Goal: Task Accomplishment & Management: Complete application form

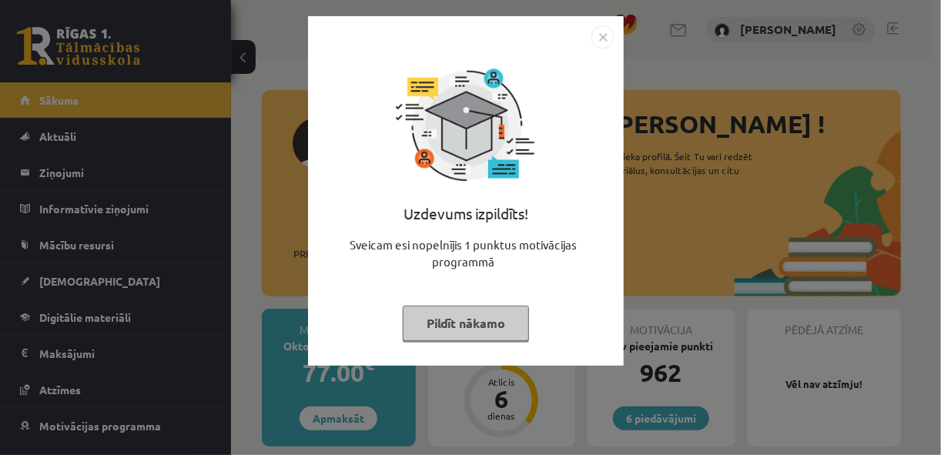
click at [599, 39] on img "Close" at bounding box center [603, 36] width 23 height 23
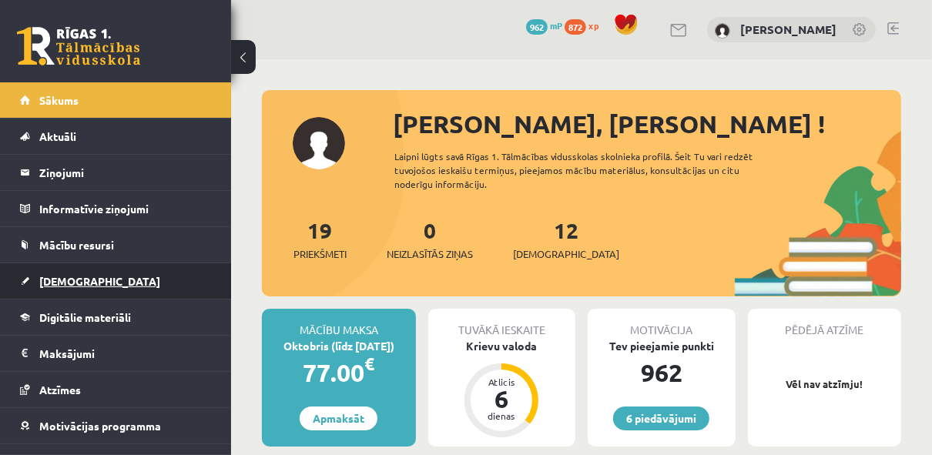
click at [113, 281] on link "[DEMOGRAPHIC_DATA]" at bounding box center [116, 280] width 192 height 35
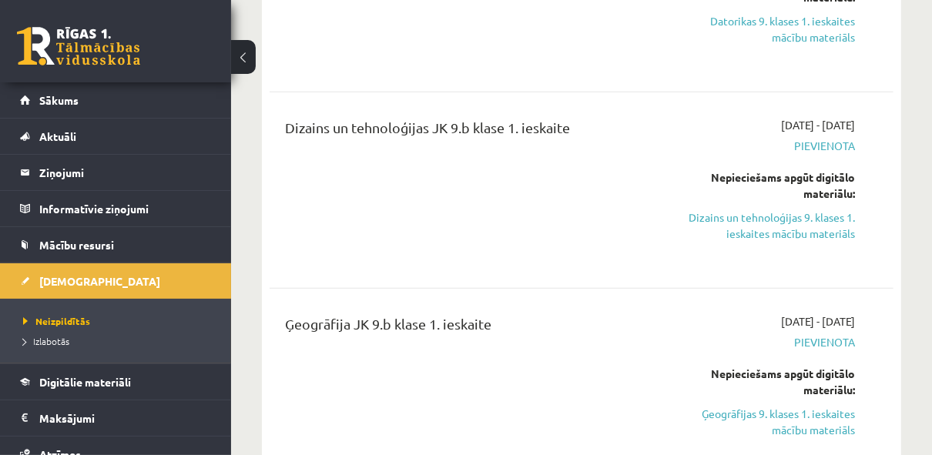
scroll to position [612, 0]
click at [772, 214] on link "Dizains un tehnoloģijas 9. klases 1. ieskaites mācību materiāls" at bounding box center [767, 225] width 175 height 32
click at [740, 226] on link "Dizains un tehnoloģijas 9. klases 1. ieskaites mācību materiāls" at bounding box center [767, 225] width 175 height 32
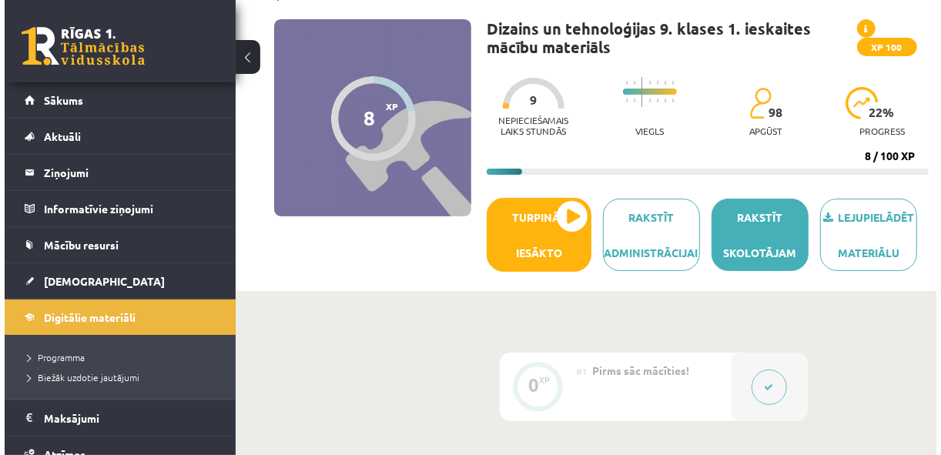
scroll to position [102, 0]
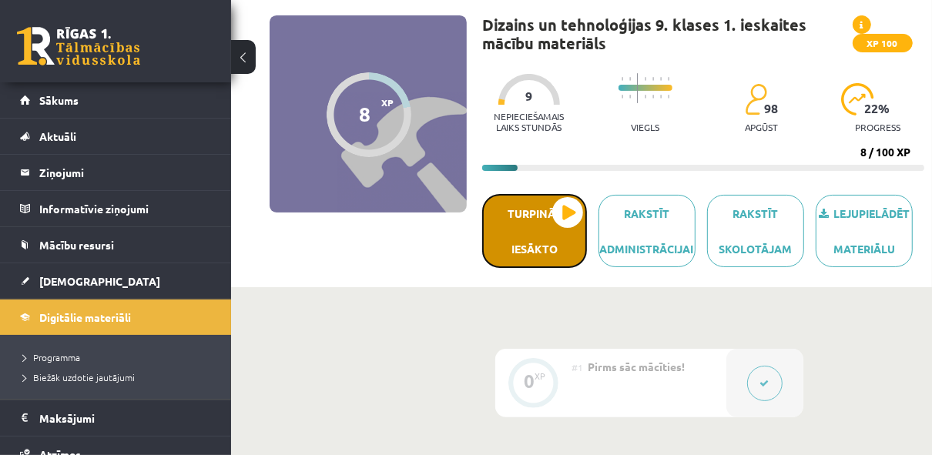
click at [562, 228] on button "Turpināt iesākto" at bounding box center [534, 231] width 105 height 74
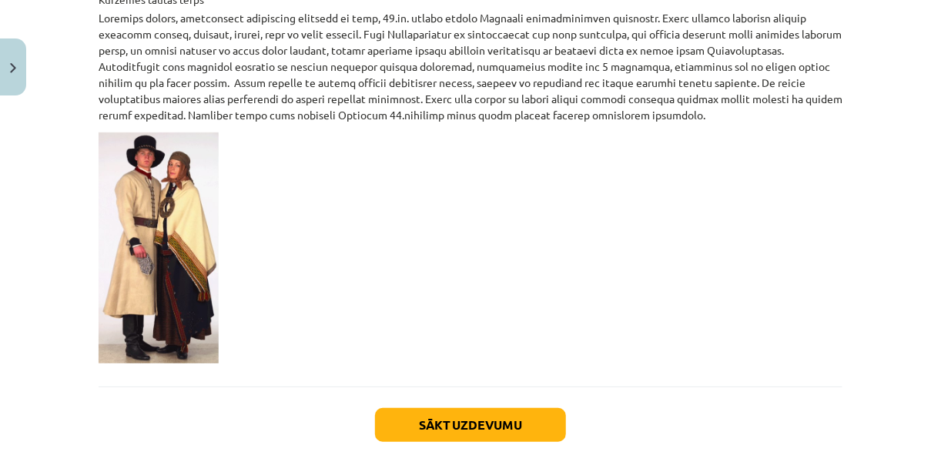
scroll to position [2562, 0]
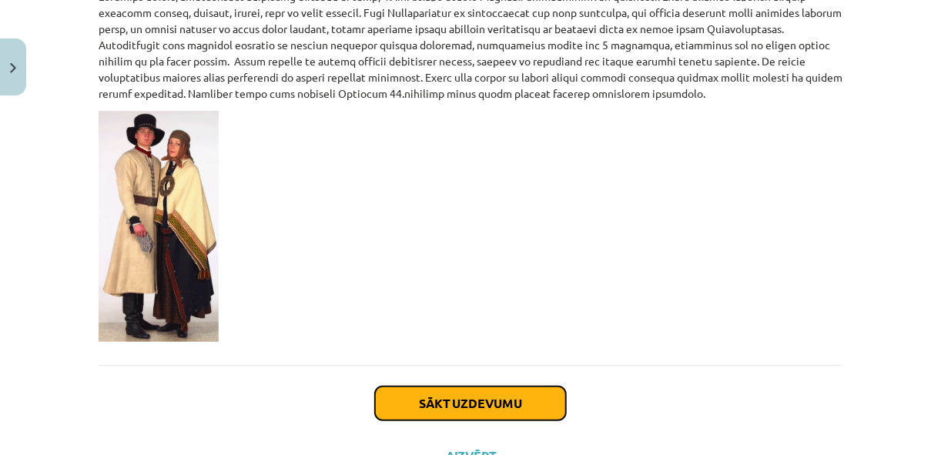
click at [520, 387] on button "Sākt uzdevumu" at bounding box center [470, 404] width 191 height 34
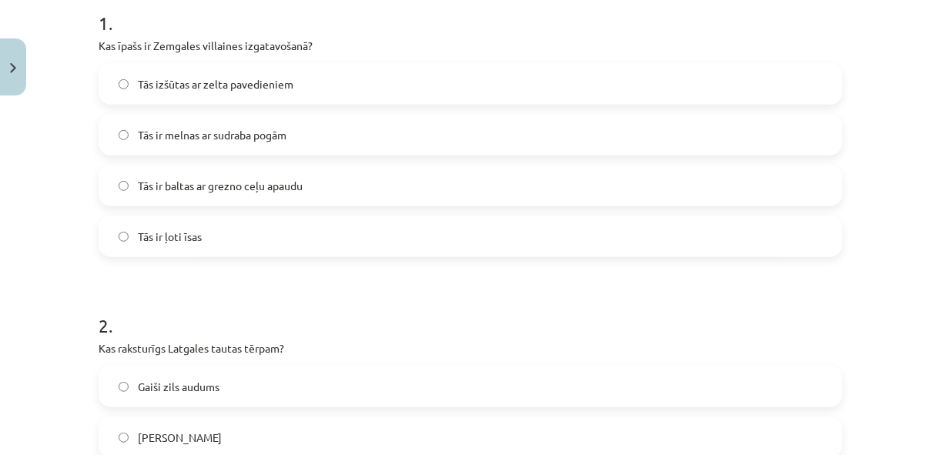
scroll to position [322, 0]
click at [391, 397] on label "Gaiši zils audums" at bounding box center [470, 386] width 741 height 39
click at [322, 368] on label "Gaiši zils audums" at bounding box center [470, 386] width 741 height 39
click at [253, 174] on label "Tās ir baltas ar grezno ceļu apaudu" at bounding box center [470, 185] width 741 height 39
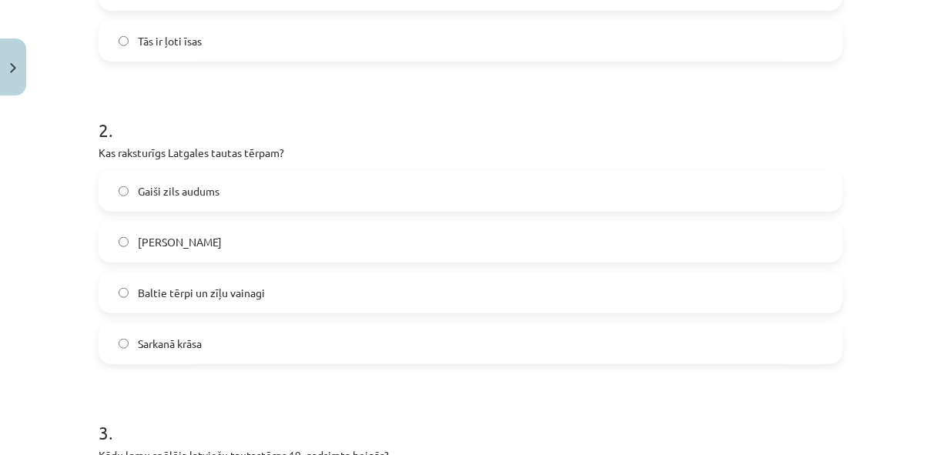
scroll to position [517, 0]
click at [207, 344] on label "Sarkanā krāsa" at bounding box center [470, 343] width 741 height 39
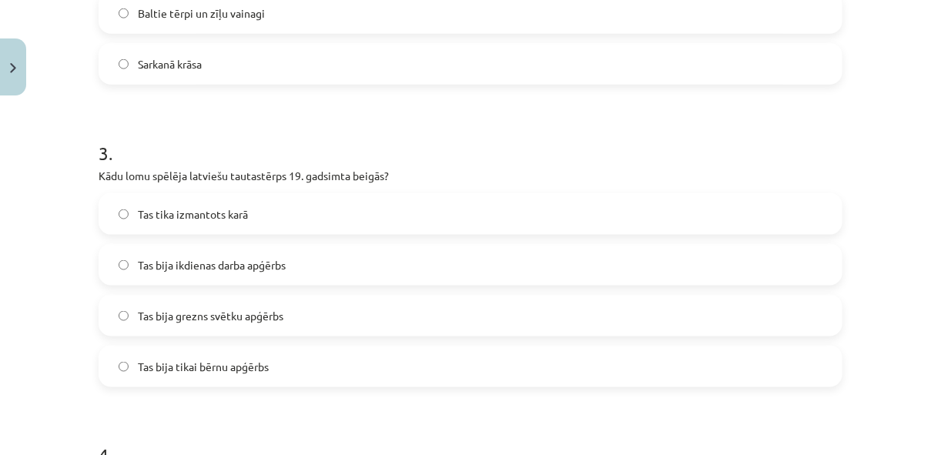
scroll to position [800, 0]
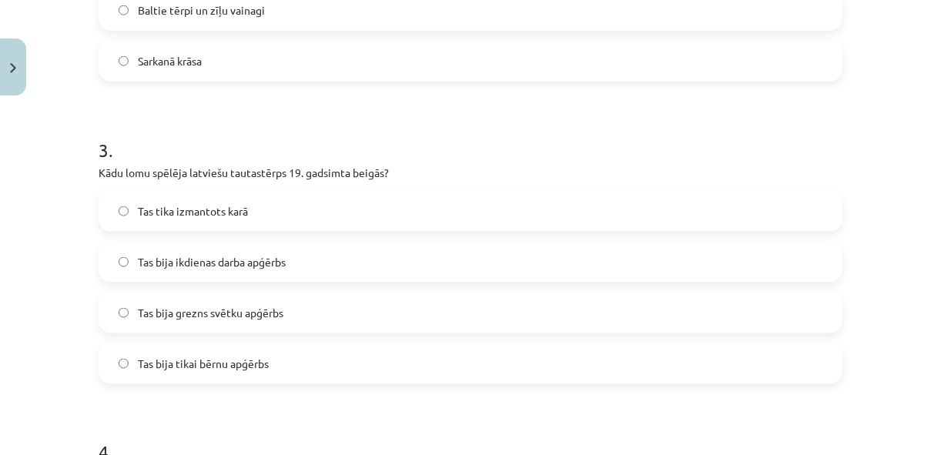
click at [49, 327] on div "Mācību tēma: Dizains un tehnoloģijas 9. klases 1. ieskaites mācību materiāls #3…" at bounding box center [470, 227] width 941 height 455
click at [196, 322] on label "Tas bija grezns svētku apģērbs" at bounding box center [470, 312] width 741 height 39
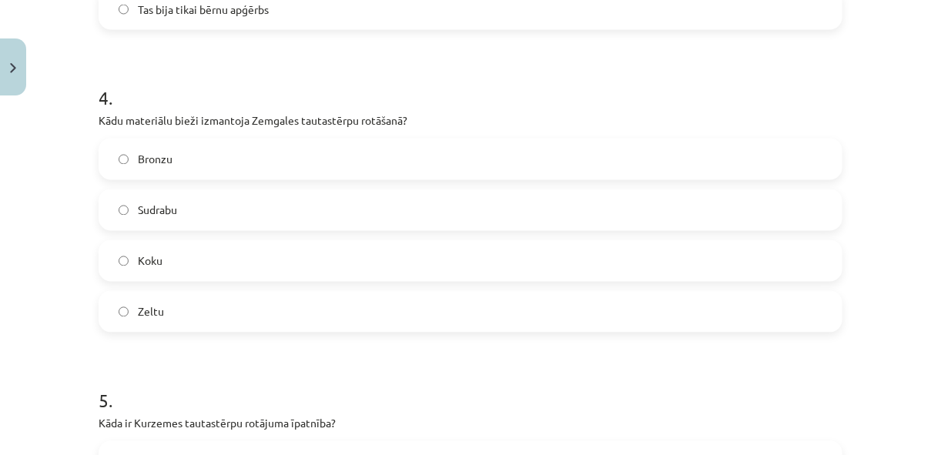
scroll to position [1149, 0]
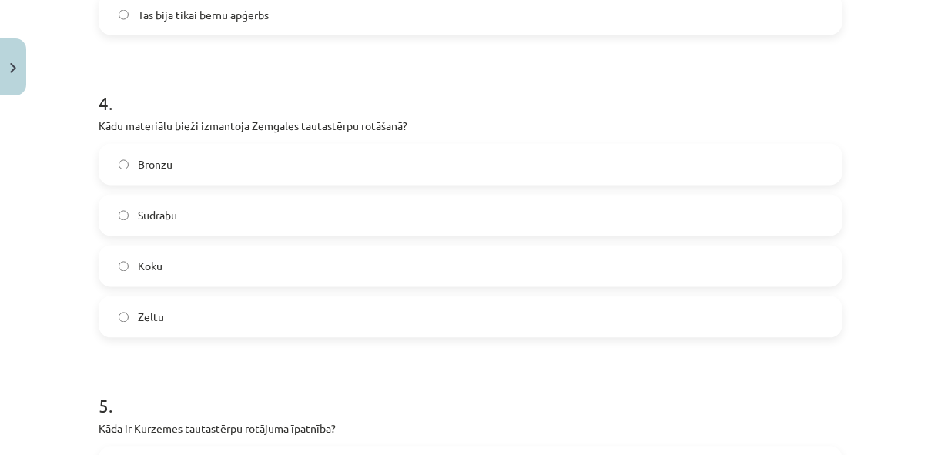
click at [252, 221] on label "Sudrabu" at bounding box center [470, 215] width 741 height 39
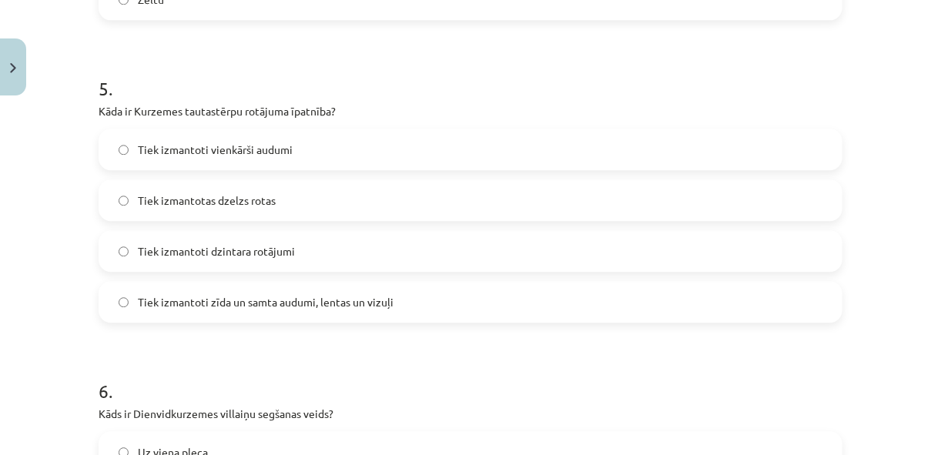
scroll to position [1467, 0]
click at [265, 290] on label "Tiek izmantoti zīda un samta audumi, lentas un vizuļi" at bounding box center [470, 301] width 741 height 39
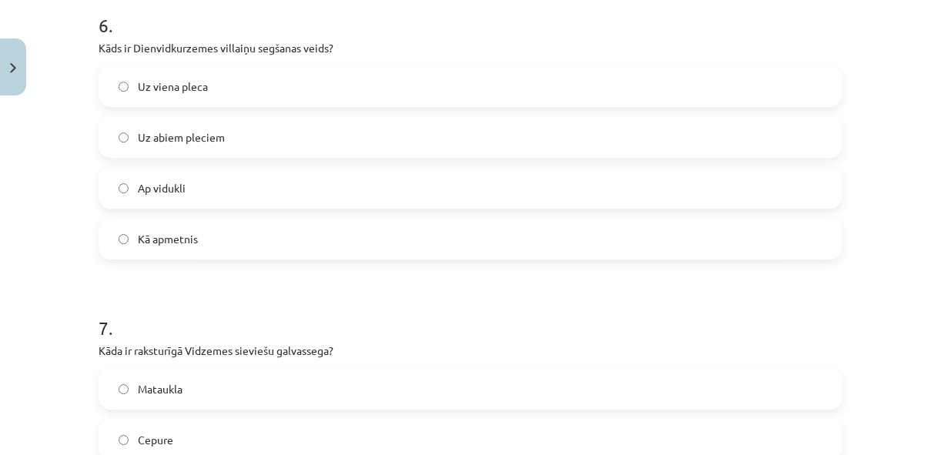
scroll to position [1833, 0]
click at [273, 136] on label "Uz abiem pleciem" at bounding box center [470, 136] width 741 height 39
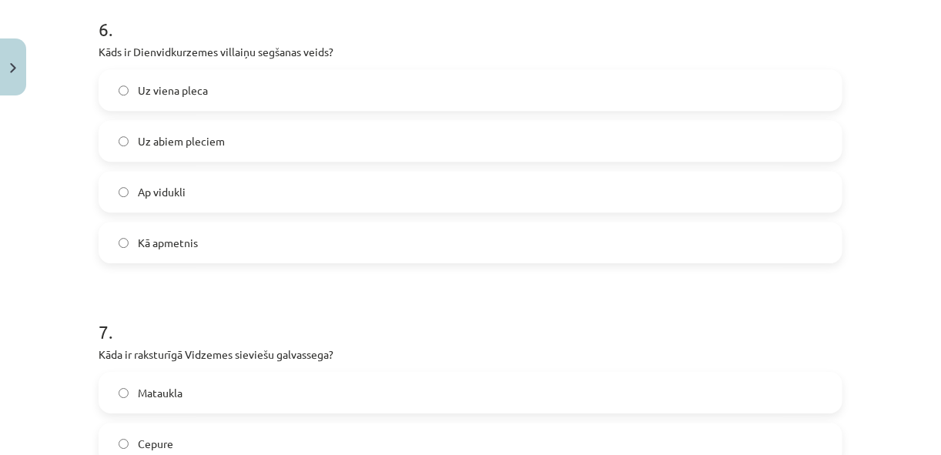
scroll to position [1830, 0]
click at [271, 90] on label "Uz viena pleca" at bounding box center [470, 88] width 741 height 39
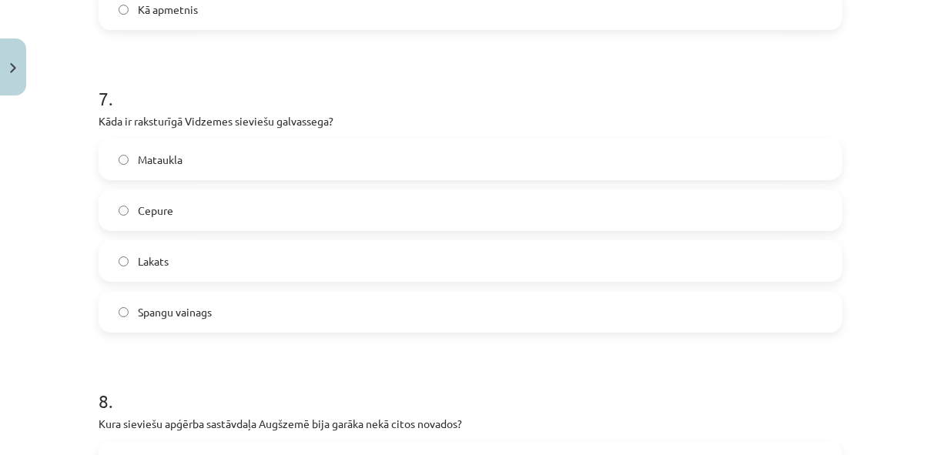
scroll to position [2063, 0]
click at [250, 297] on label "Spangu vainags" at bounding box center [470, 311] width 741 height 39
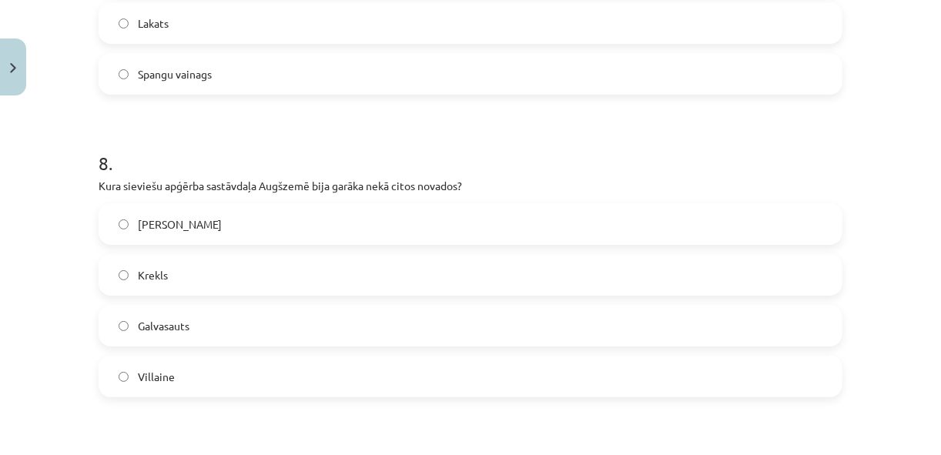
scroll to position [2326, 0]
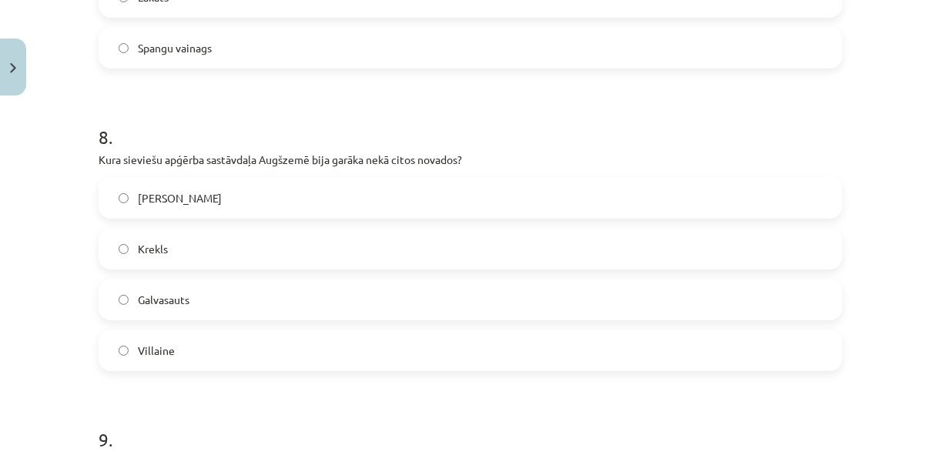
click at [286, 246] on label "Krekls" at bounding box center [470, 249] width 741 height 39
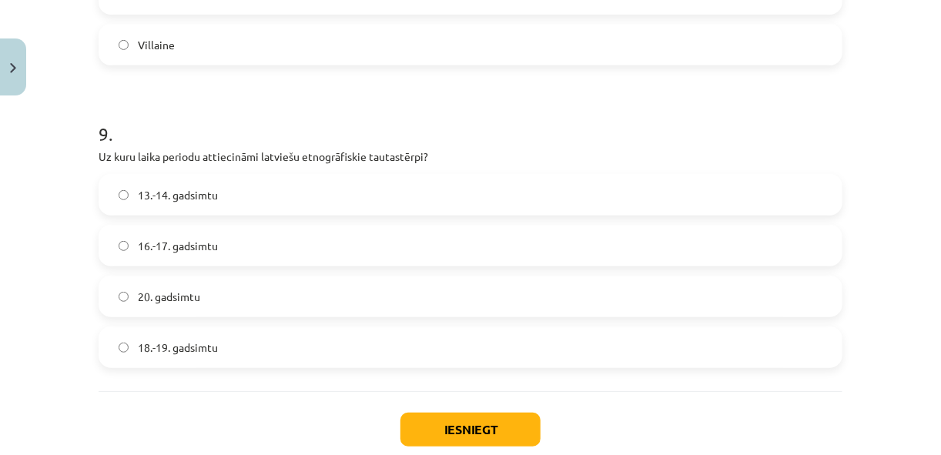
scroll to position [2634, 0]
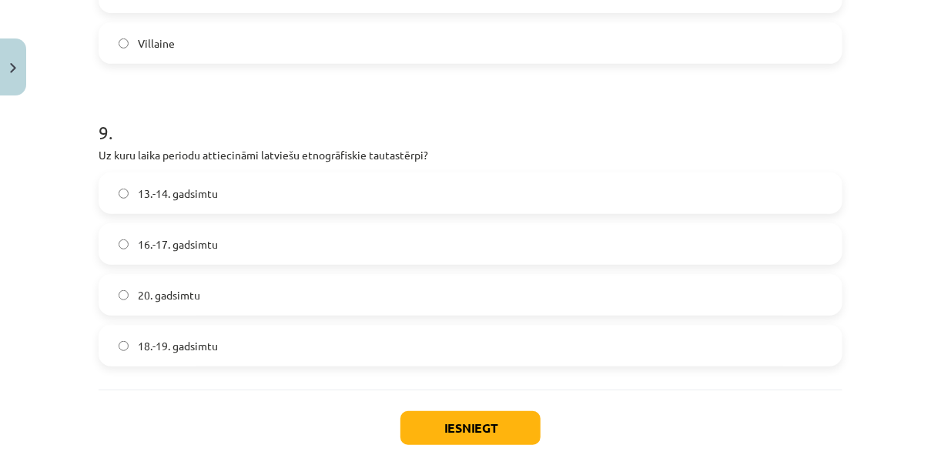
click at [301, 352] on label "18.-19. gadsimtu" at bounding box center [470, 346] width 741 height 39
click at [518, 420] on button "Iesniegt" at bounding box center [471, 428] width 140 height 34
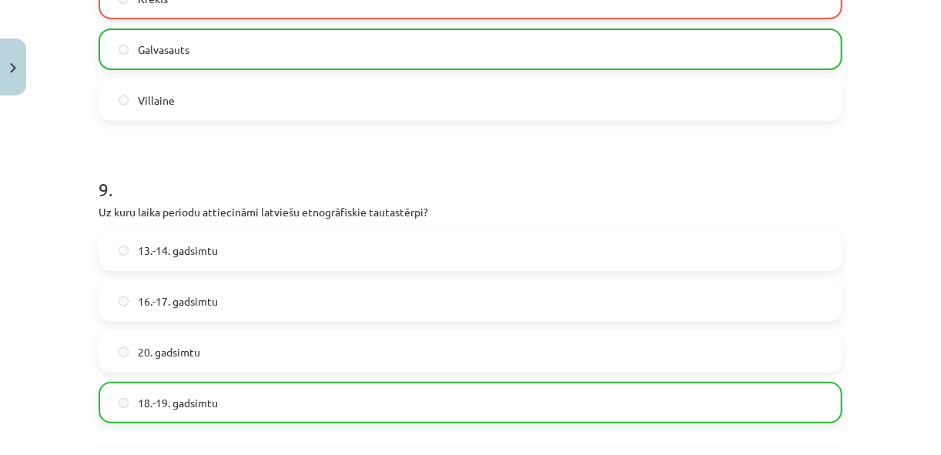
scroll to position [2772, 0]
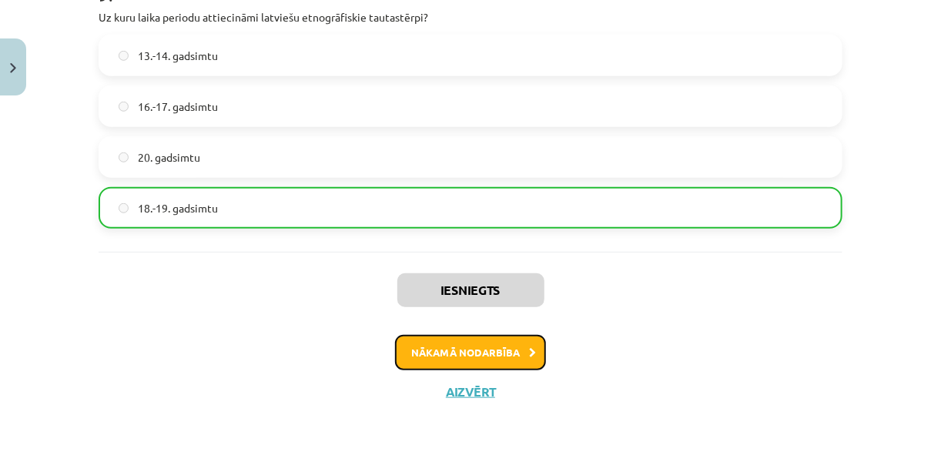
click at [471, 344] on button "Nākamā nodarbība" at bounding box center [470, 352] width 151 height 35
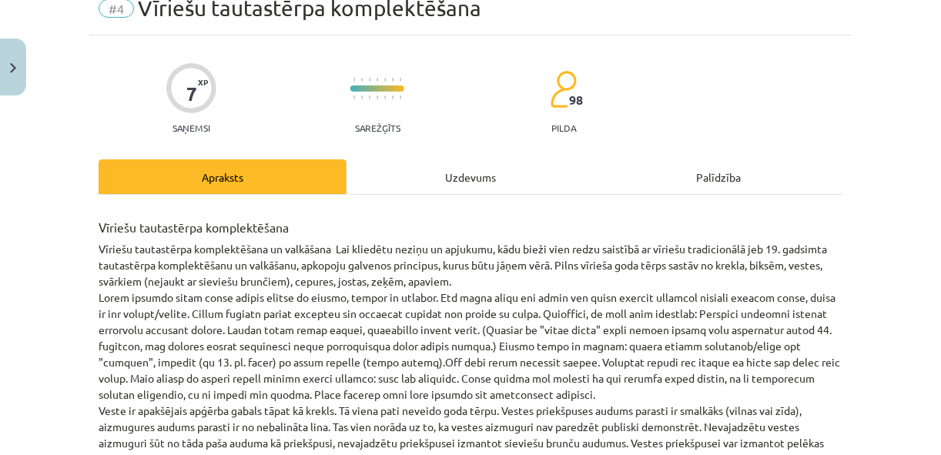
scroll to position [38, 0]
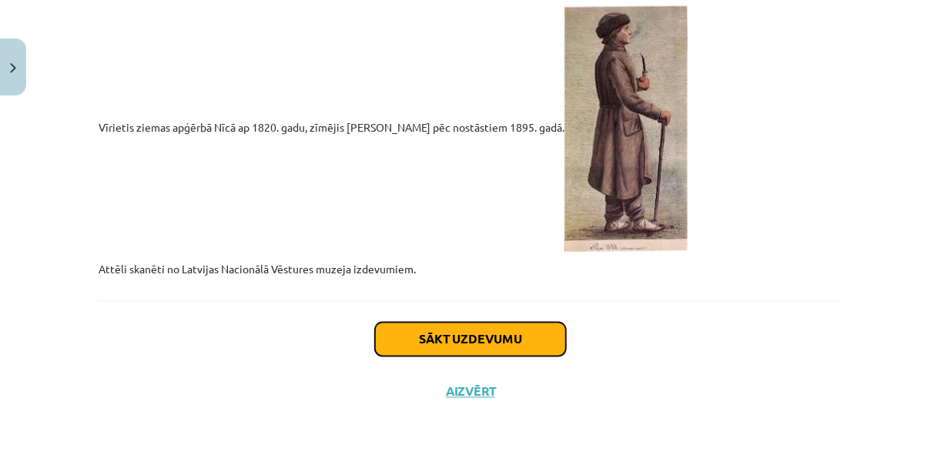
click at [473, 345] on button "Sākt uzdevumu" at bounding box center [470, 340] width 191 height 34
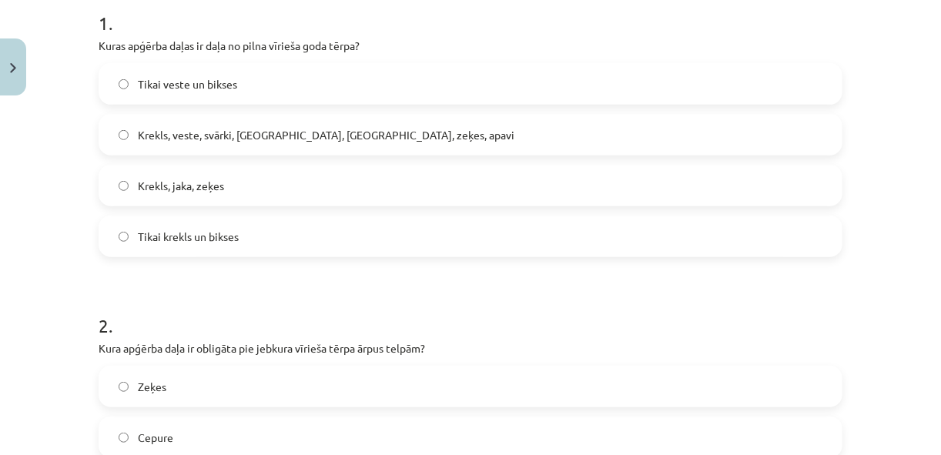
scroll to position [314, 0]
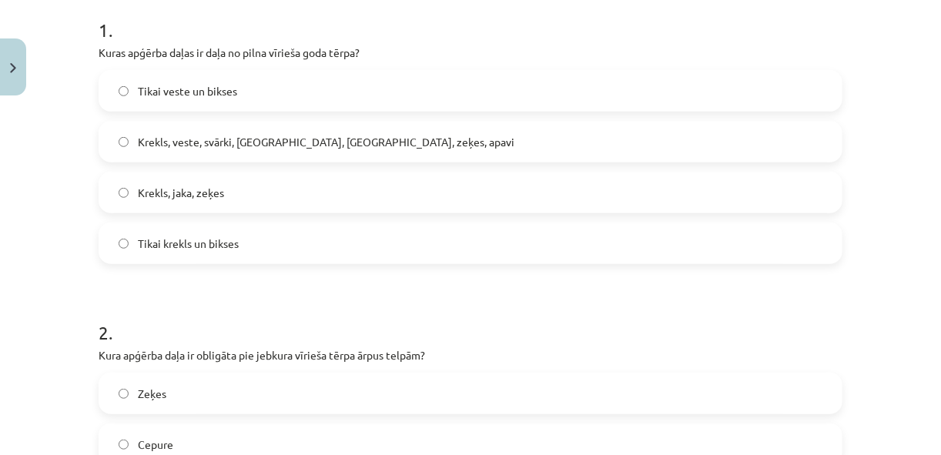
click at [471, 125] on label "Krekls, veste, svārki, [GEOGRAPHIC_DATA], [GEOGRAPHIC_DATA], zeķes, apavi" at bounding box center [470, 141] width 741 height 39
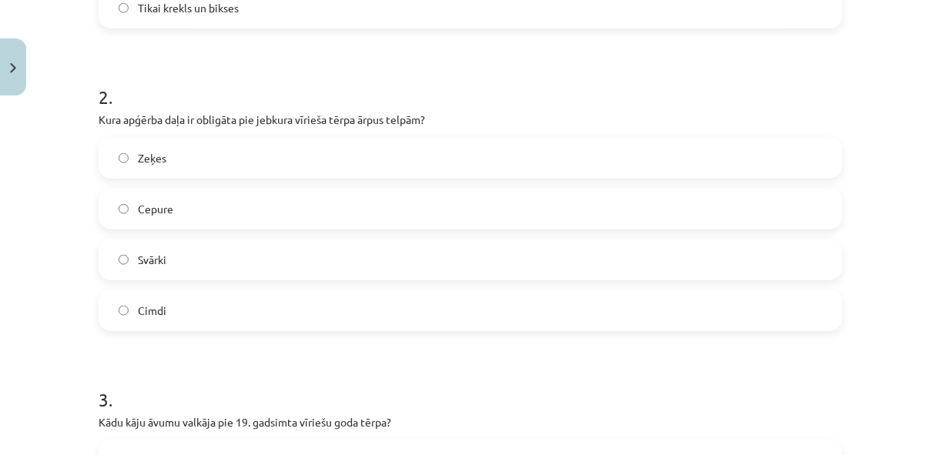
scroll to position [552, 0]
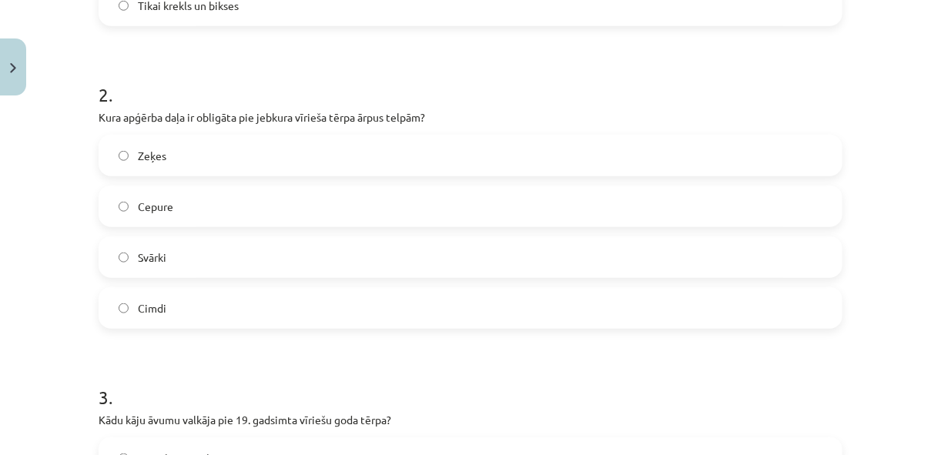
click at [340, 198] on label "Cepure" at bounding box center [470, 206] width 741 height 39
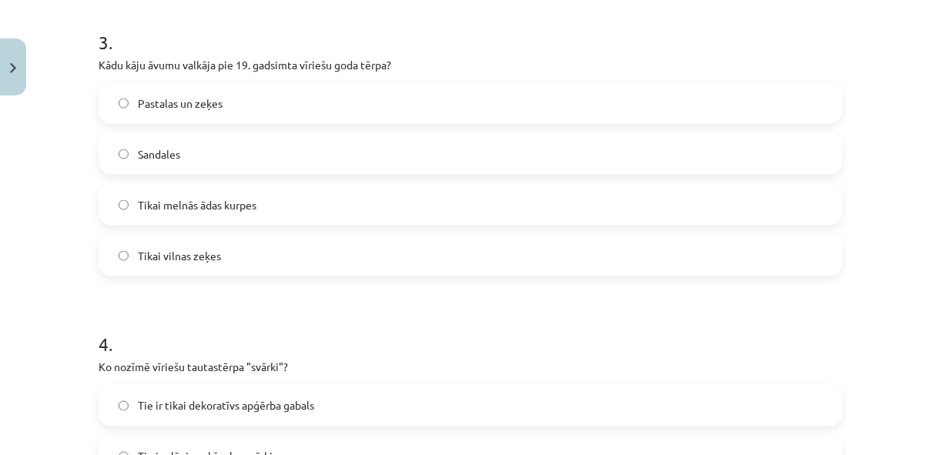
scroll to position [907, 0]
click at [334, 96] on label "Pastalas un zeķes" at bounding box center [470, 103] width 741 height 39
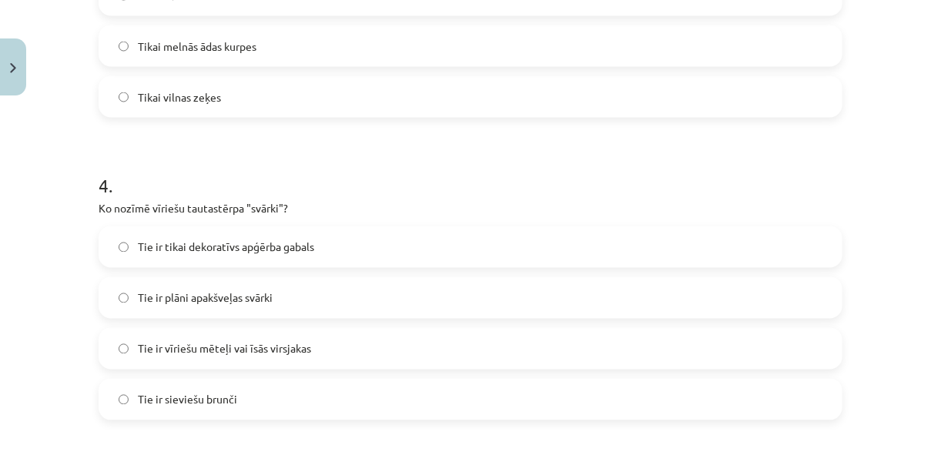
scroll to position [1073, 0]
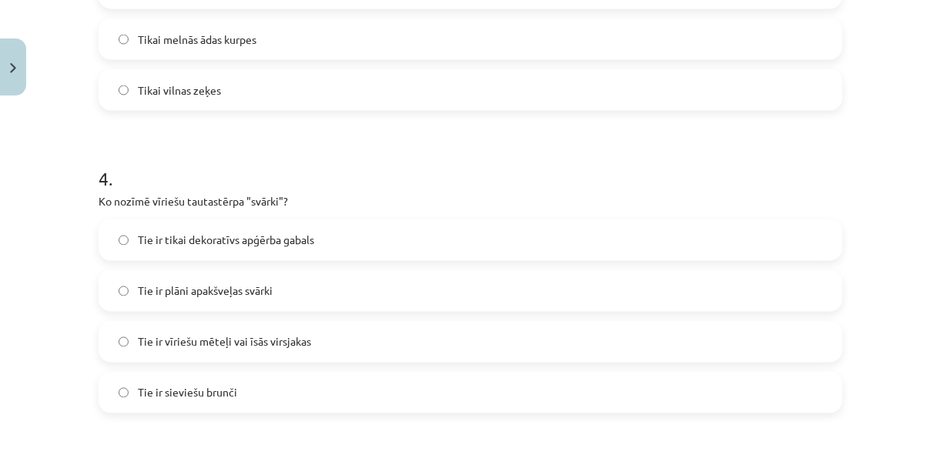
click at [251, 352] on label "Tie ir vīriešu mēteļi vai īsās virsjakas" at bounding box center [470, 342] width 741 height 39
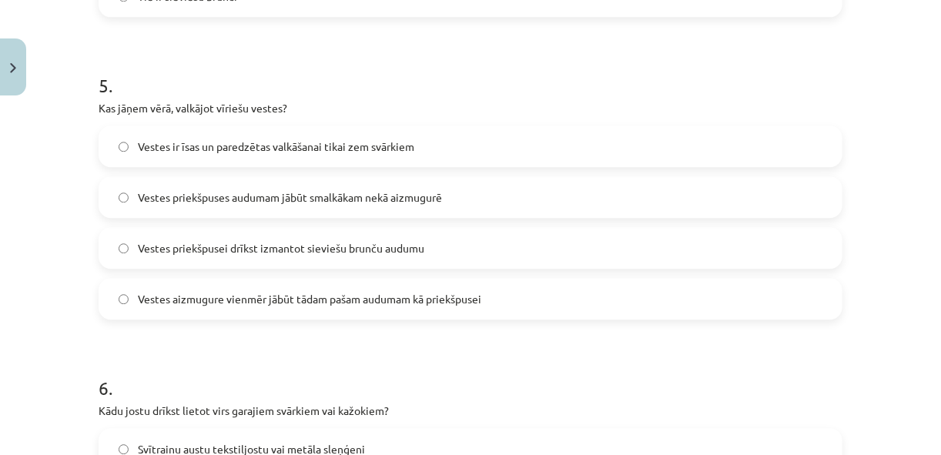
scroll to position [1473, 0]
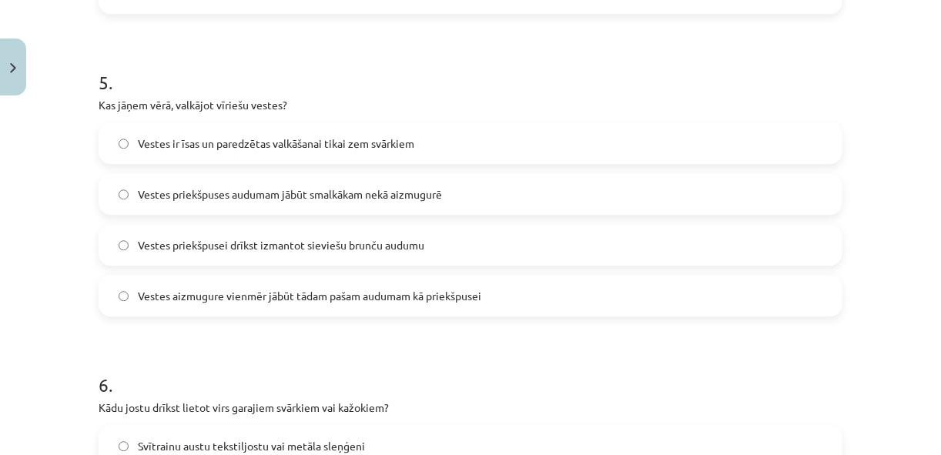
click at [279, 186] on span "Vestes priekšpuses audumam jābūt smalkākam nekā aizmugurē" at bounding box center [290, 194] width 304 height 16
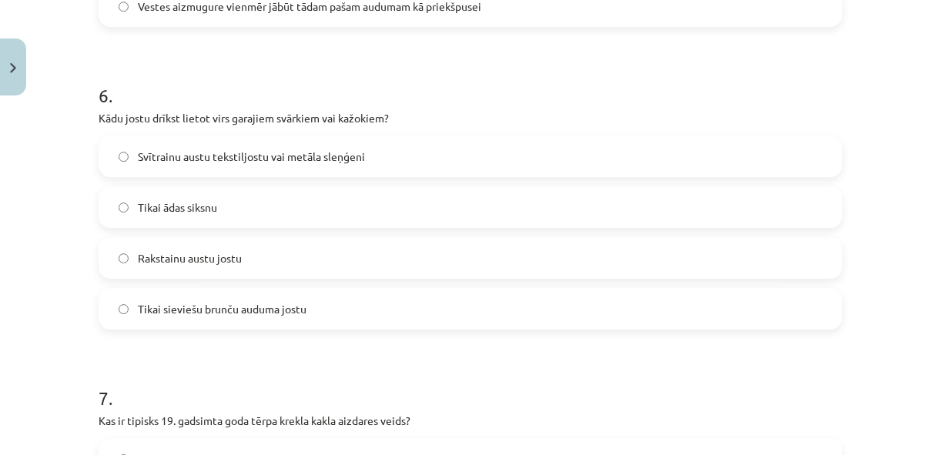
scroll to position [1762, 0]
click at [277, 160] on span "Svītrainu austu tekstiljostu vai metāla sleņģeni" at bounding box center [251, 157] width 227 height 16
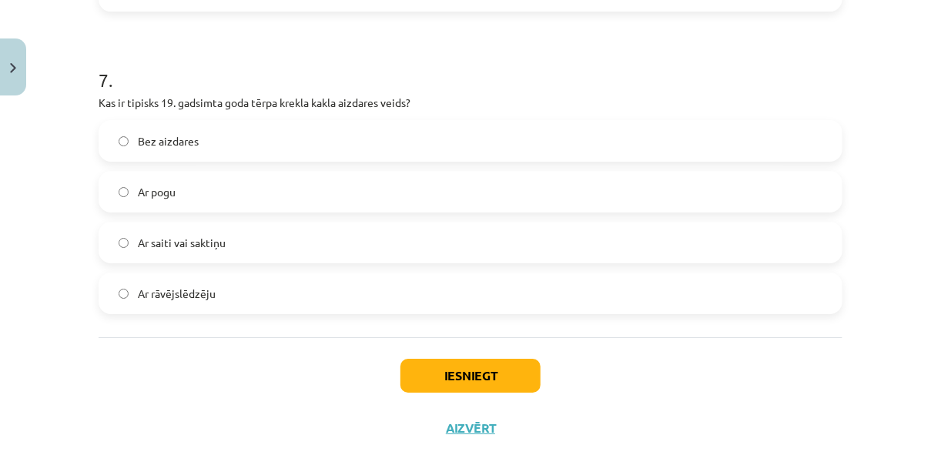
scroll to position [2080, 0]
click at [223, 230] on label "Ar saiti vai saktiņu" at bounding box center [470, 243] width 741 height 39
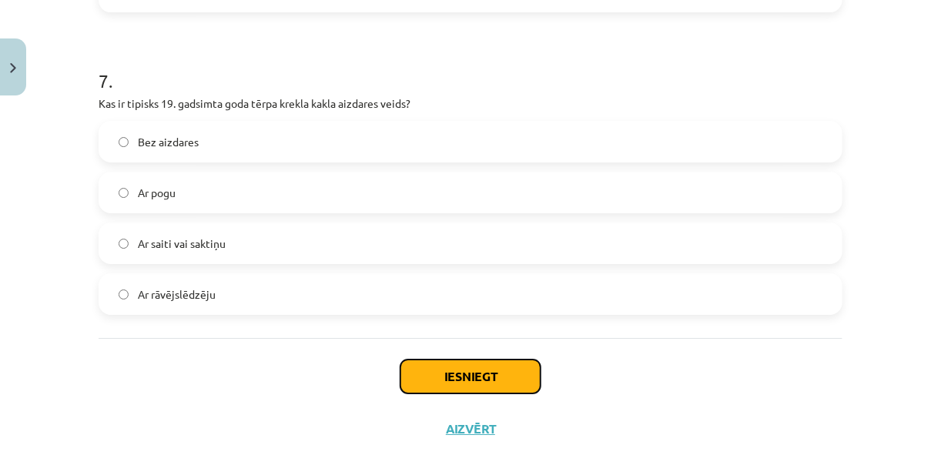
click at [427, 374] on button "Iesniegt" at bounding box center [471, 377] width 140 height 34
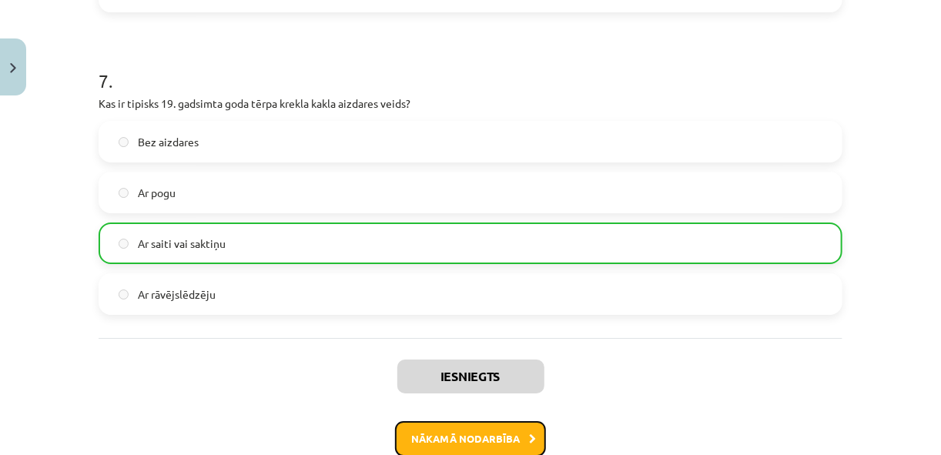
click at [478, 433] on button "Nākamā nodarbība" at bounding box center [470, 438] width 151 height 35
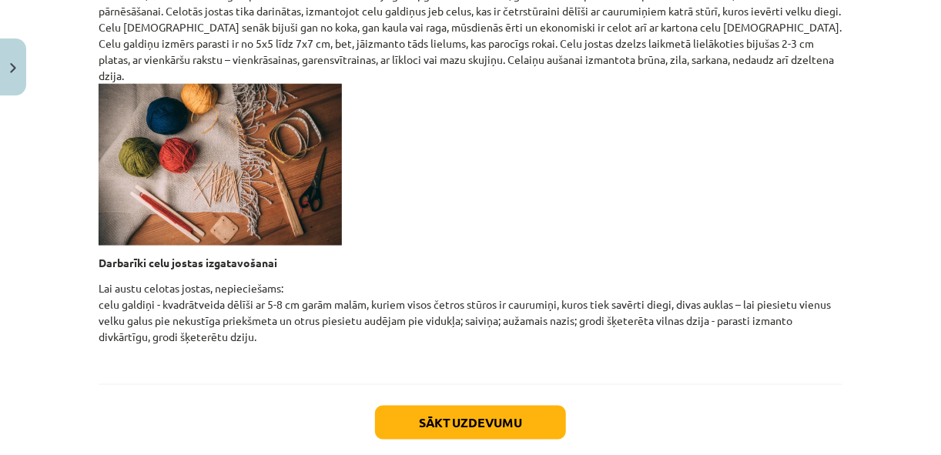
scroll to position [712, 0]
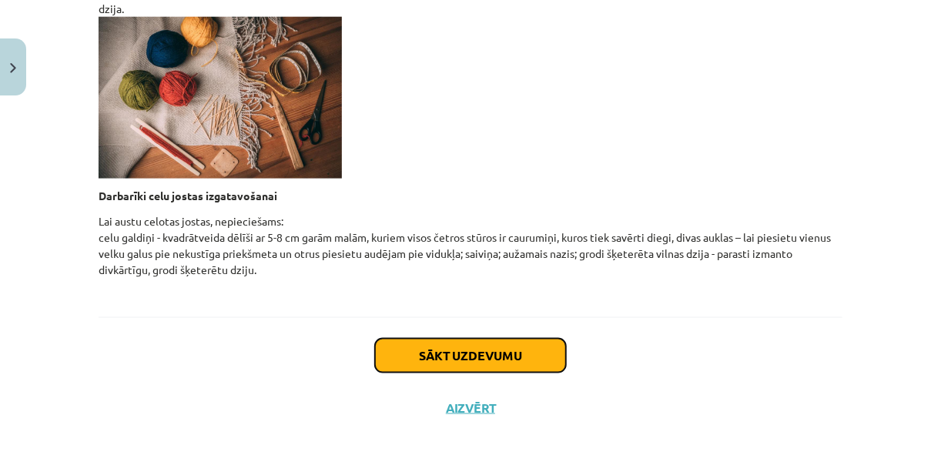
click at [475, 339] on button "Sākt uzdevumu" at bounding box center [470, 356] width 191 height 34
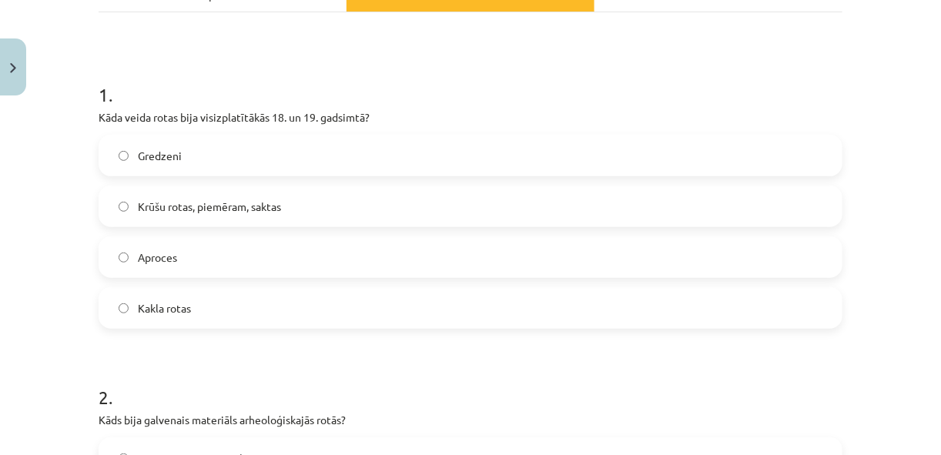
scroll to position [287, 0]
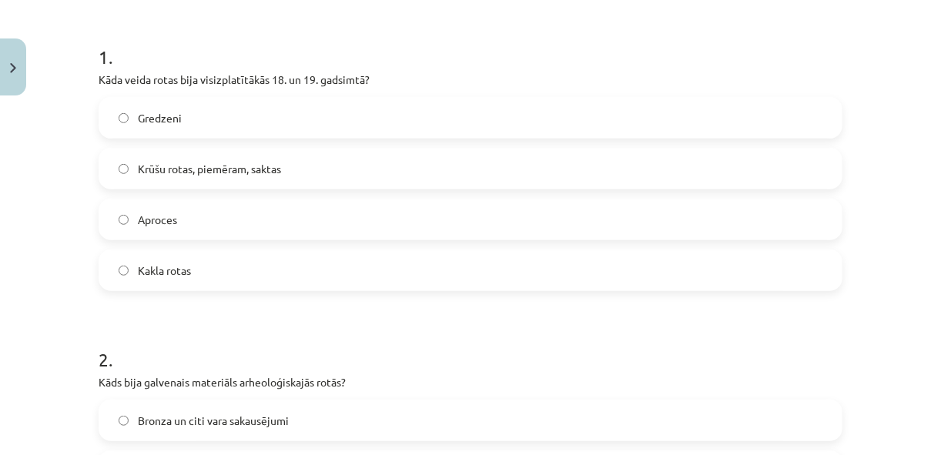
click at [370, 160] on label "Krūšu rotas, piemēram, saktas" at bounding box center [470, 168] width 741 height 39
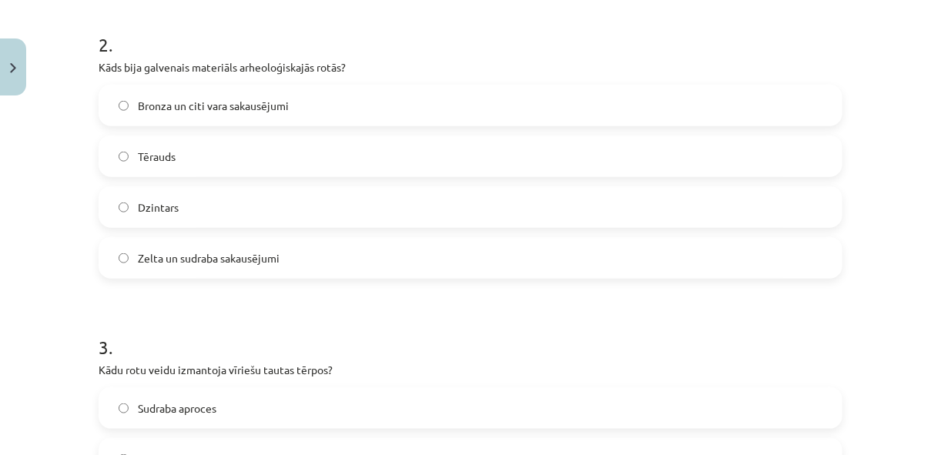
scroll to position [602, 0]
click at [338, 99] on label "Bronza un citi vara sakausējumi" at bounding box center [470, 106] width 741 height 39
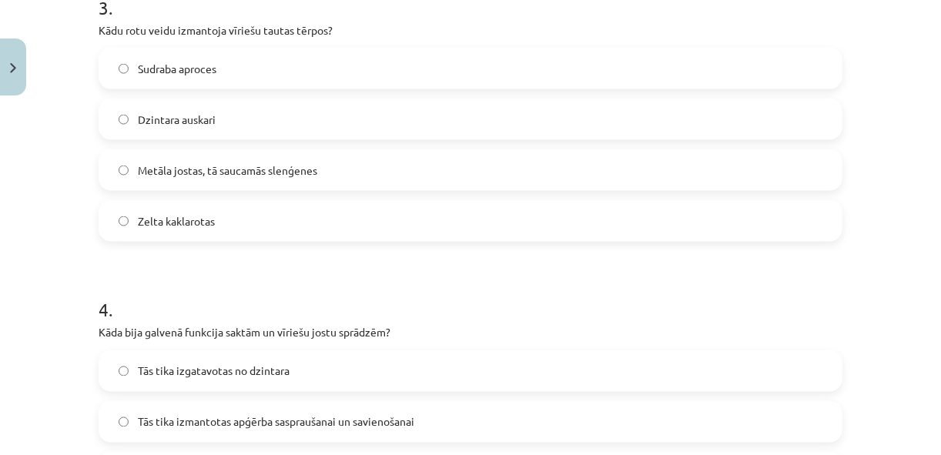
scroll to position [942, 0]
click at [306, 166] on span "Metāla jostas, tā saucamās slenģenes" at bounding box center [227, 171] width 179 height 16
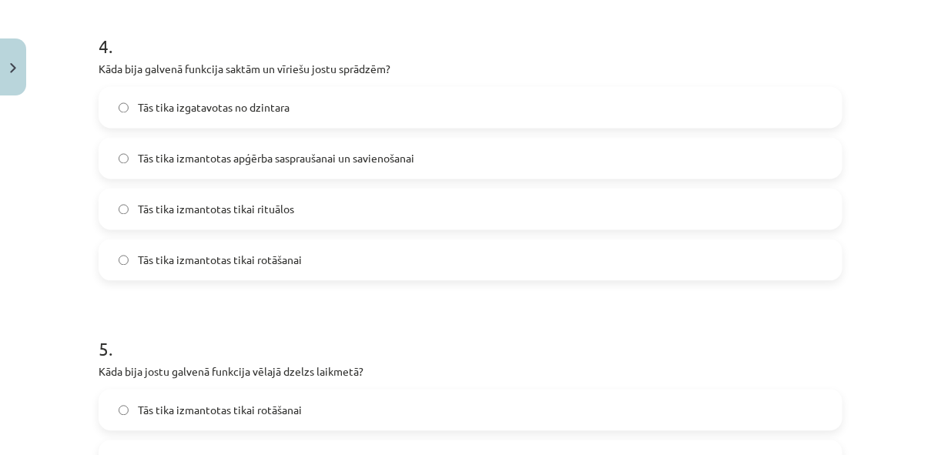
scroll to position [1206, 0]
click at [299, 155] on span "Tās tika izmantotas apģērba saspraušanai un savienošanai" at bounding box center [276, 158] width 277 height 16
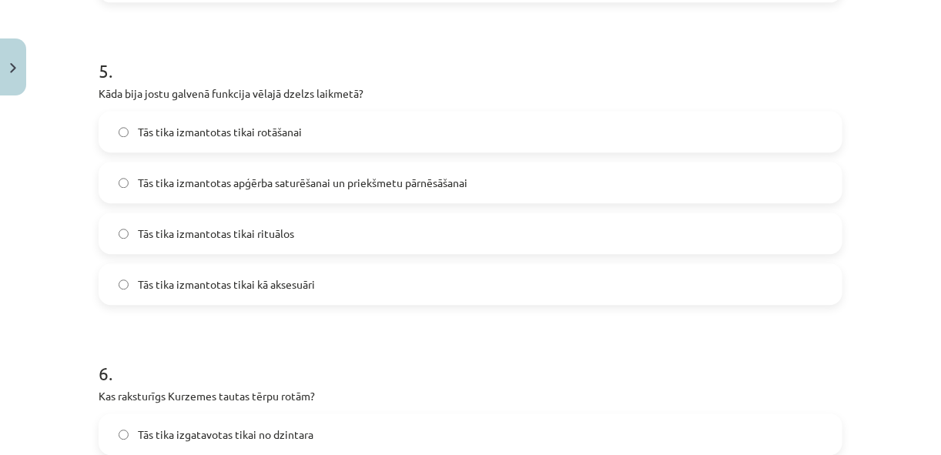
scroll to position [1484, 0]
click at [292, 167] on label "Tās tika izmantotas apģērba saturēšanai un priekšmetu pārnēsāšanai" at bounding box center [470, 182] width 741 height 39
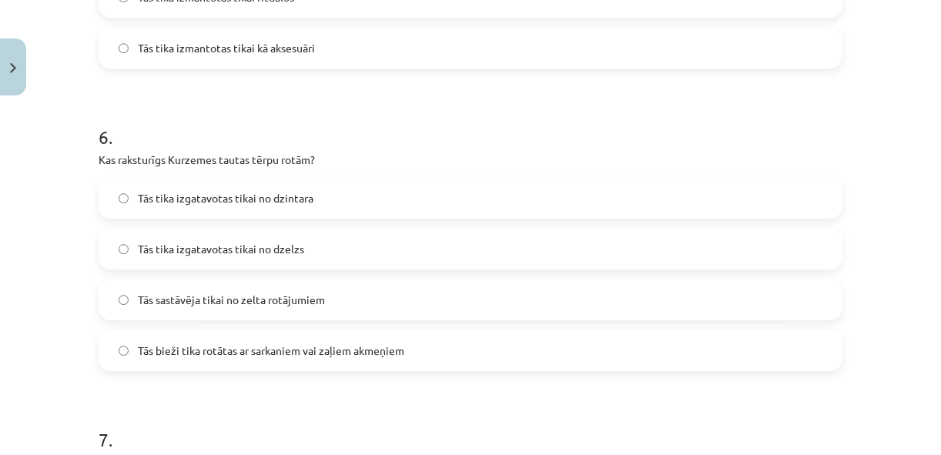
scroll to position [1729, 0]
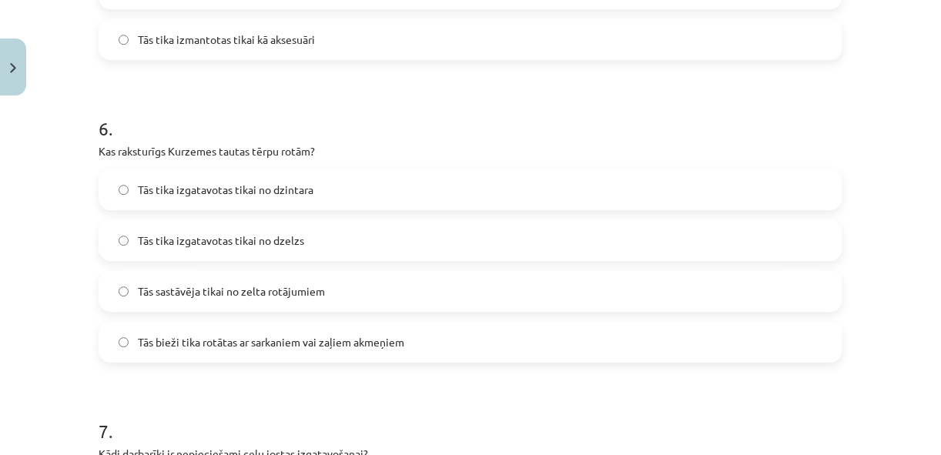
click at [320, 334] on span "Tās bieži tika rotātas ar sarkaniem vai zaļiem akmeņiem" at bounding box center [271, 342] width 267 height 16
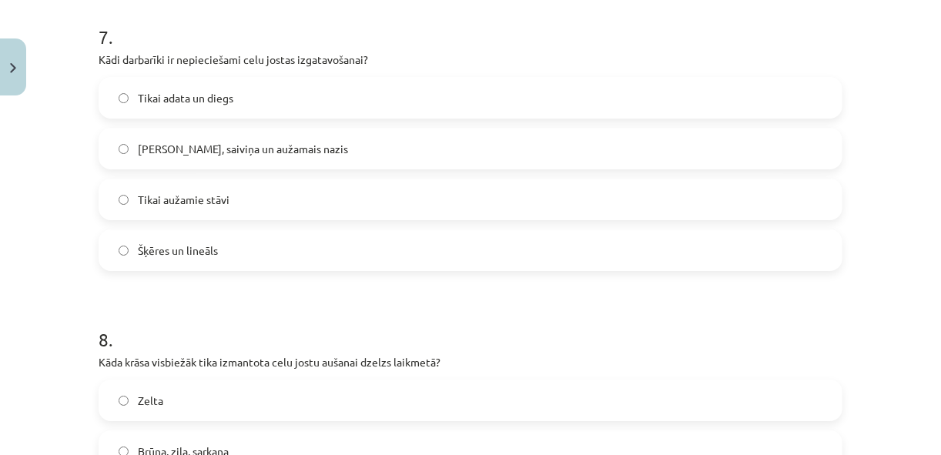
scroll to position [2124, 0]
click at [352, 148] on label "[PERSON_NAME], saiviņa un aužamais nazis" at bounding box center [470, 148] width 741 height 39
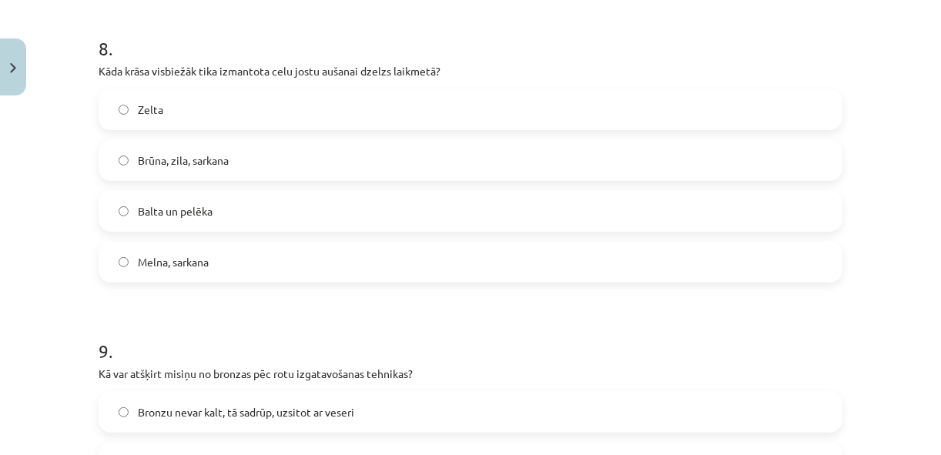
scroll to position [2416, 0]
click at [289, 163] on label "Brūna, zila, sarkana" at bounding box center [470, 159] width 741 height 39
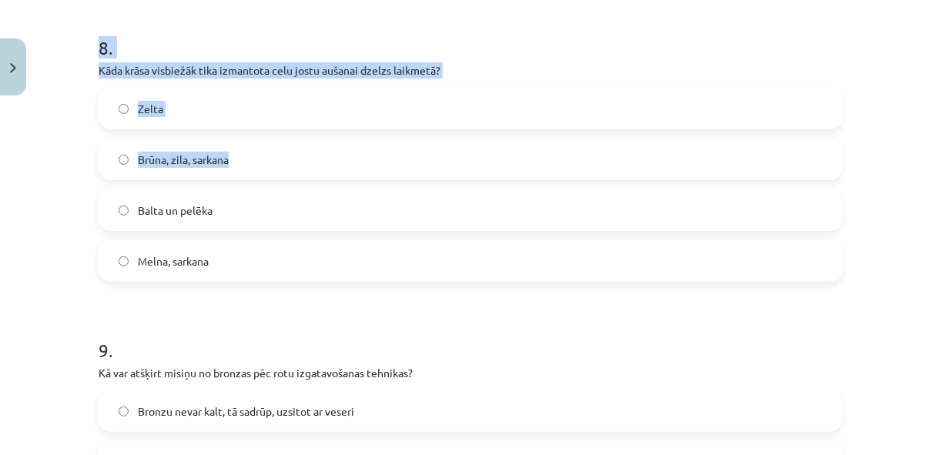
scroll to position [2170, 0]
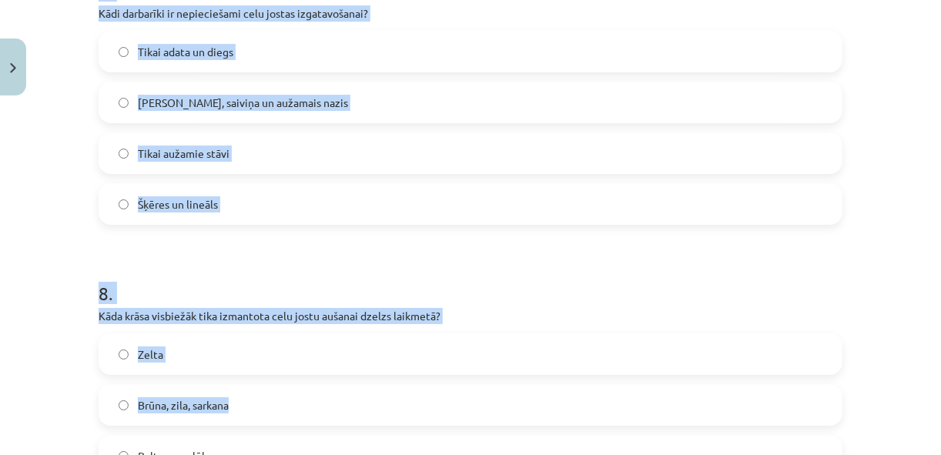
drag, startPoint x: 289, startPoint y: 163, endPoint x: 341, endPoint y: -46, distance: 215.2
click at [341, 0] on html "0 Dāvanas 962 mP 872 xp [PERSON_NAME] Sākums Aktuāli Kā mācīties eSKOLĀ Kontakt…" at bounding box center [470, 125] width 941 height 455
click at [68, 180] on div "Mācību tēma: Dizains un tehnoloģijas 9. klases 1. ieskaites mācību materiāls #5…" at bounding box center [470, 227] width 941 height 455
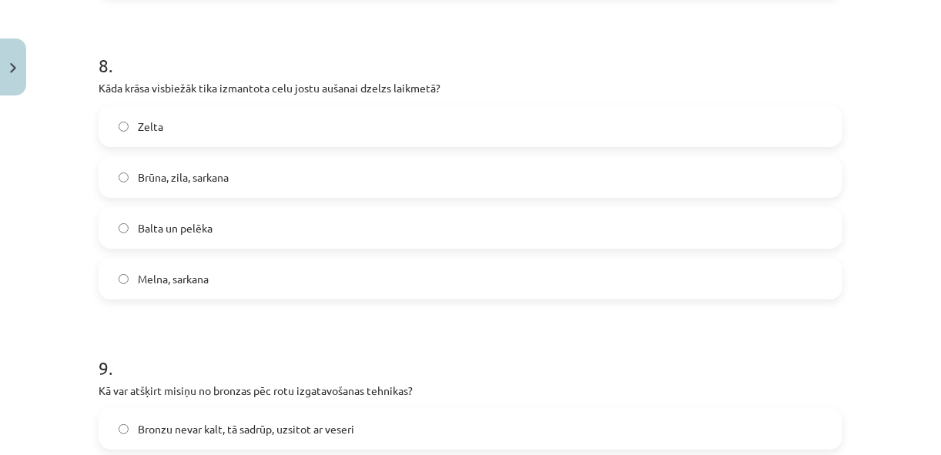
scroll to position [2648, 0]
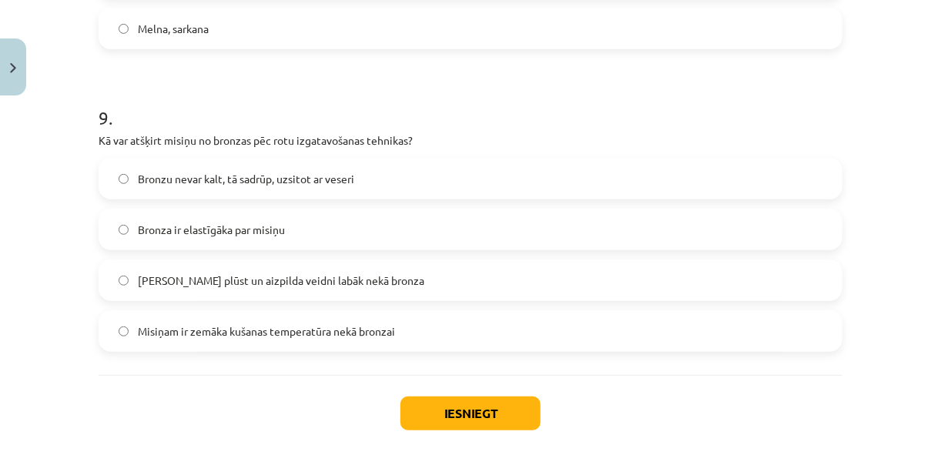
click at [238, 187] on label "Bronzu nevar kalt, tā sadrūp, uzsitot ar veseri" at bounding box center [470, 178] width 741 height 39
click at [419, 404] on button "Iesniegt" at bounding box center [471, 414] width 140 height 34
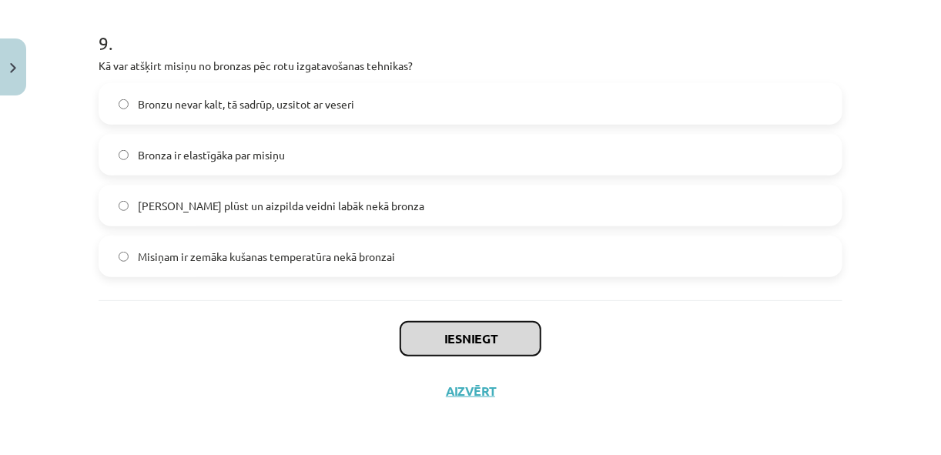
scroll to position [2722, 0]
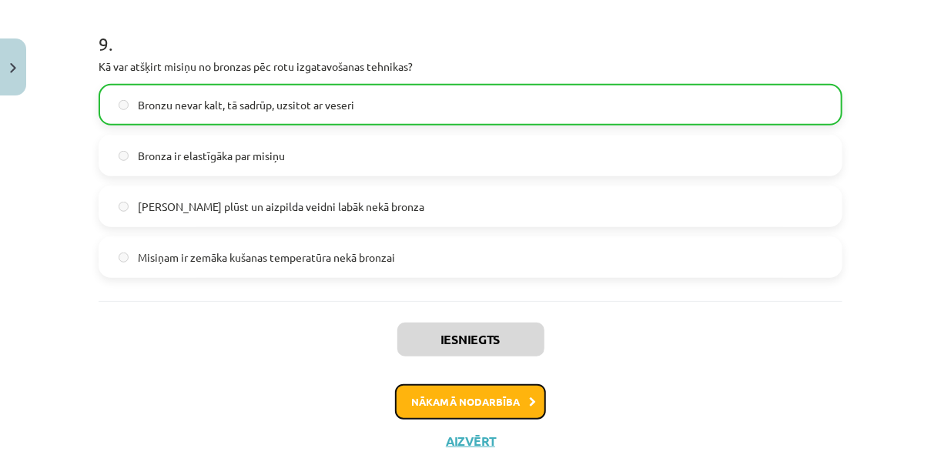
click at [434, 403] on button "Nākamā nodarbība" at bounding box center [470, 401] width 151 height 35
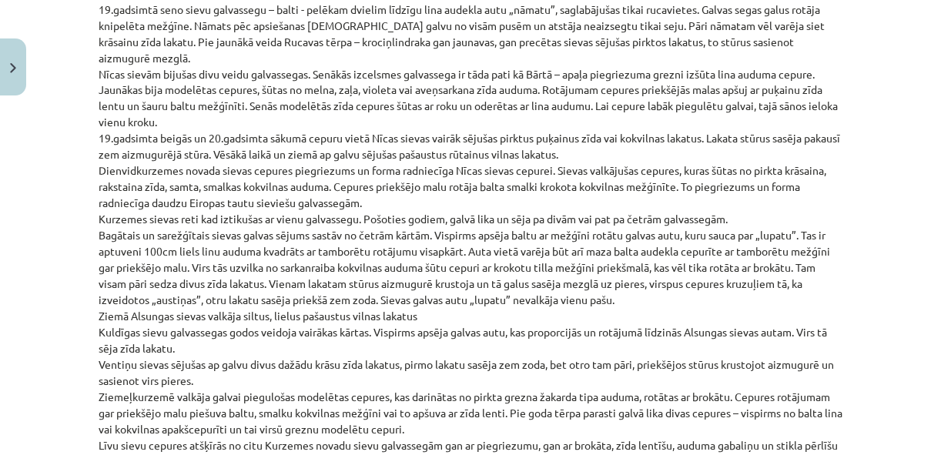
scroll to position [3644, 0]
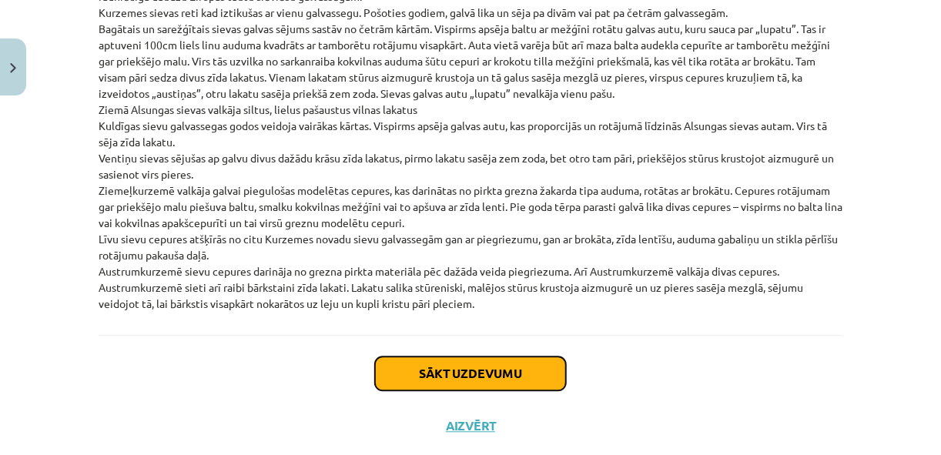
click at [437, 357] on button "Sākt uzdevumu" at bounding box center [470, 374] width 191 height 34
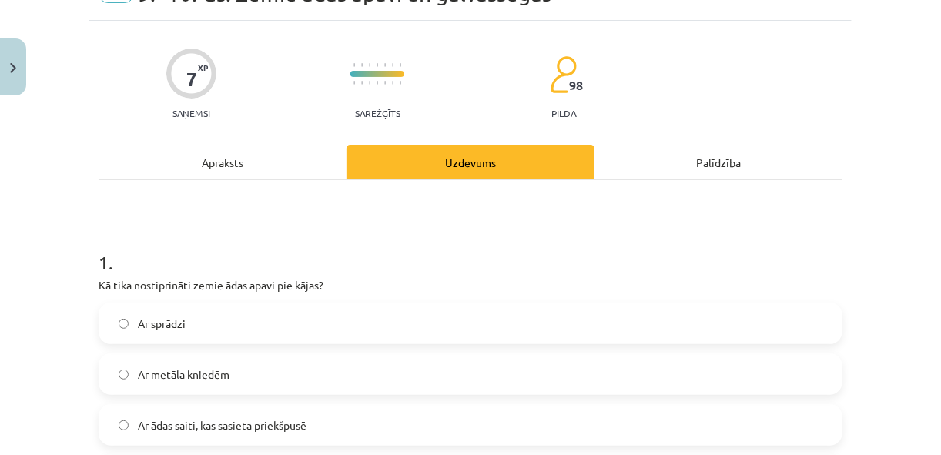
scroll to position [82, 0]
click at [244, 169] on div "Apraksts" at bounding box center [223, 162] width 248 height 35
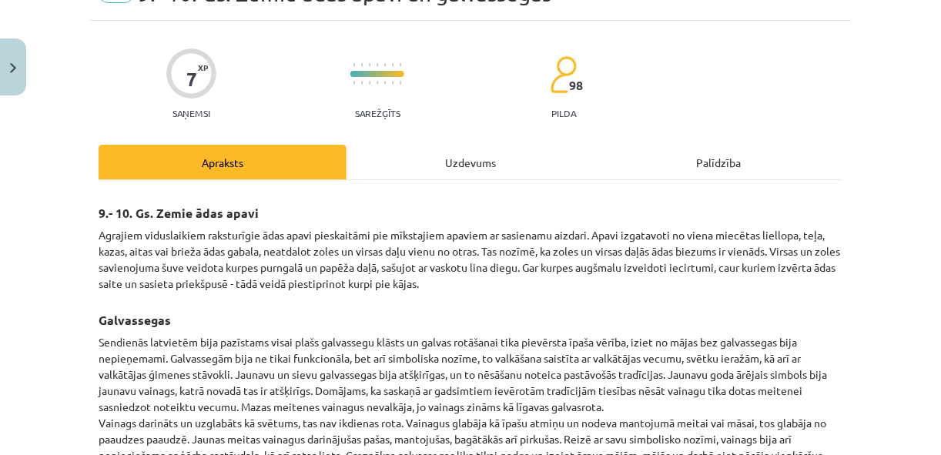
scroll to position [38, 0]
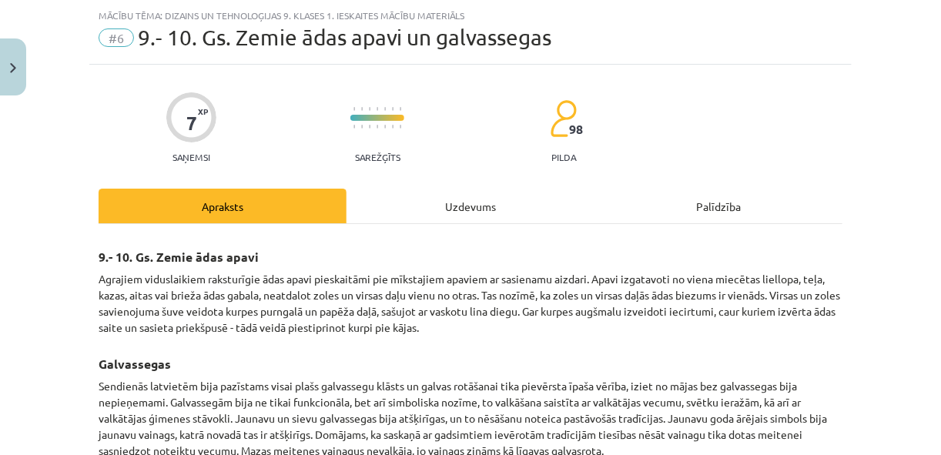
click at [442, 207] on div "Uzdevums" at bounding box center [471, 206] width 248 height 35
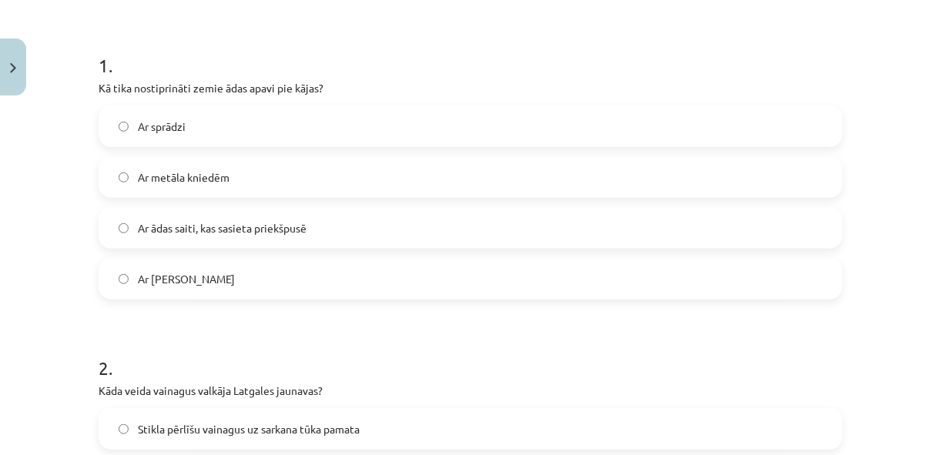
scroll to position [279, 0]
click at [360, 216] on label "Ar ādas saiti, kas sasieta priekšpusē" at bounding box center [470, 228] width 741 height 39
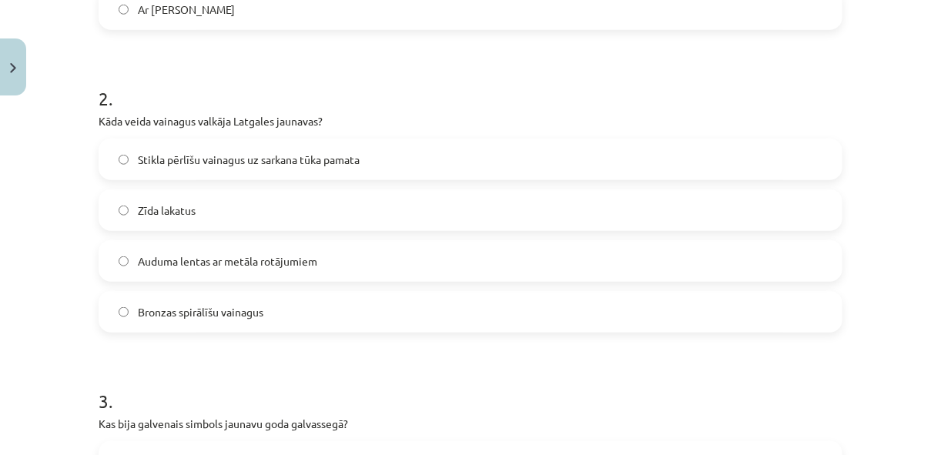
scroll to position [548, 0]
click at [371, 154] on label "Stikla pērlīšu vainagus uz sarkana tūka pamata" at bounding box center [470, 160] width 741 height 39
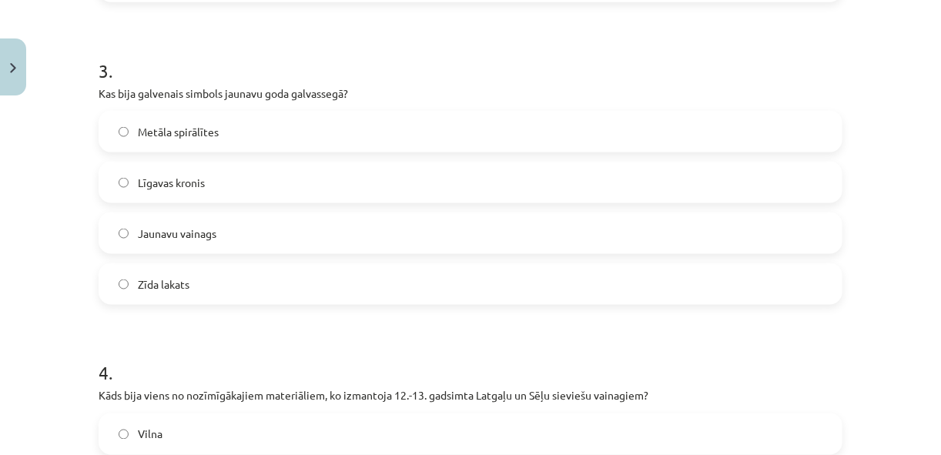
scroll to position [880, 0]
click at [278, 240] on label "Jaunavu vainags" at bounding box center [470, 232] width 741 height 39
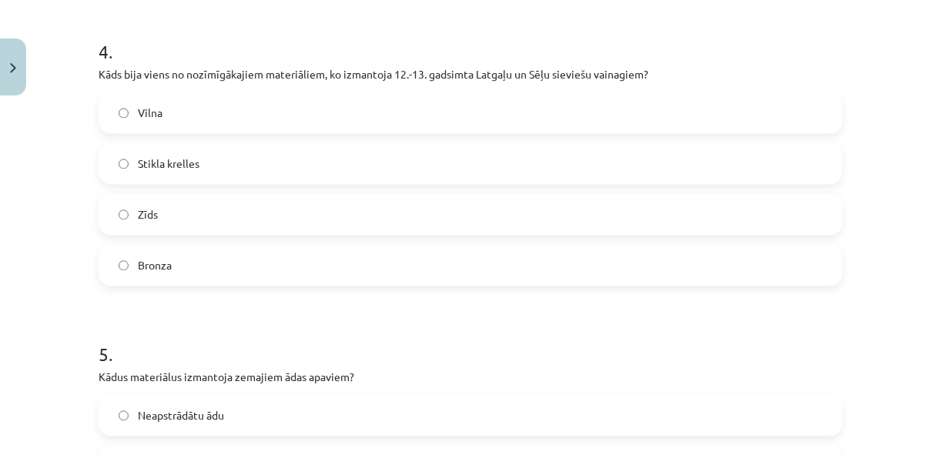
scroll to position [1201, 0]
click at [274, 263] on label "Bronza" at bounding box center [470, 265] width 741 height 39
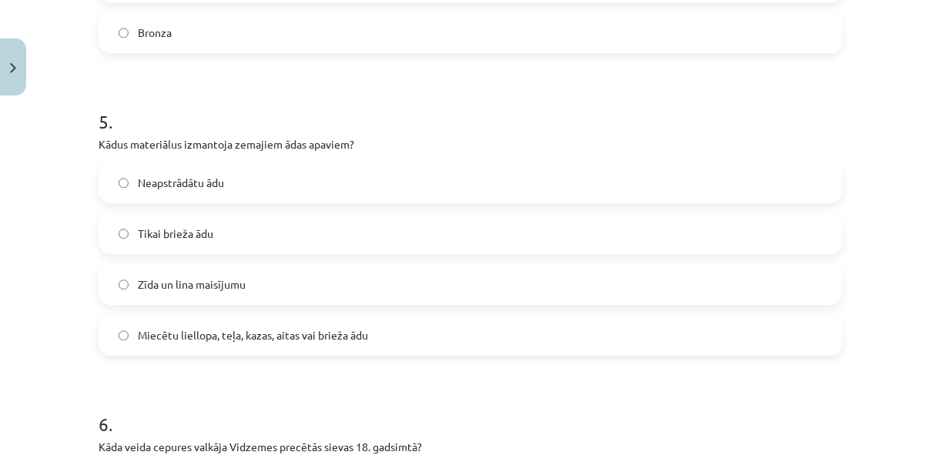
scroll to position [1440, 0]
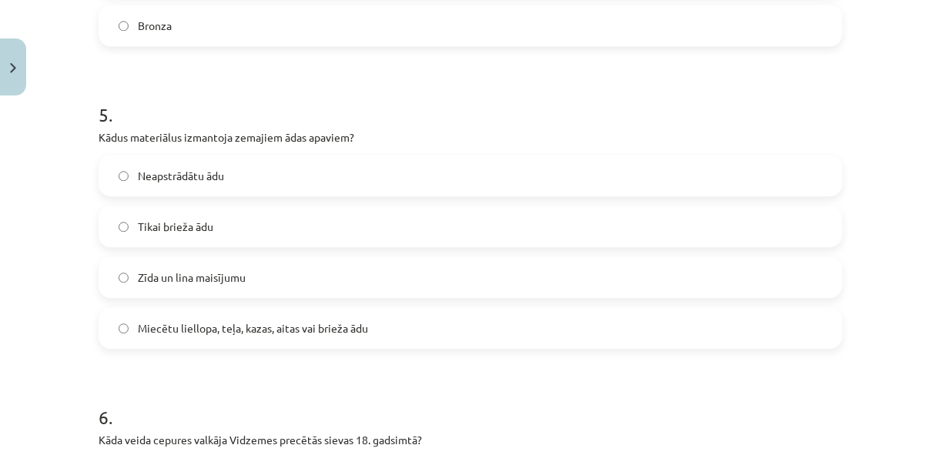
click at [280, 324] on span "Miecētu liellopa, teļa, kazas, aitas vai brieža ādu" at bounding box center [253, 328] width 230 height 16
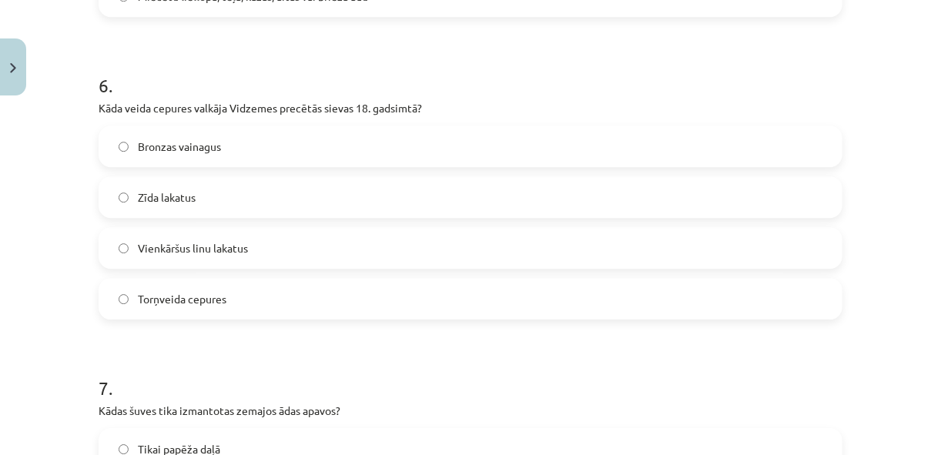
scroll to position [1773, 0]
click at [282, 295] on label "Torņveida cepures" at bounding box center [470, 298] width 741 height 39
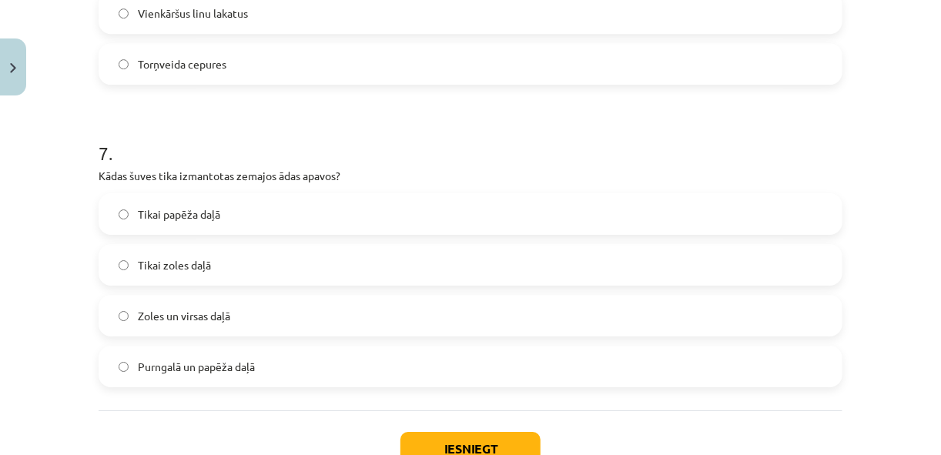
scroll to position [2059, 0]
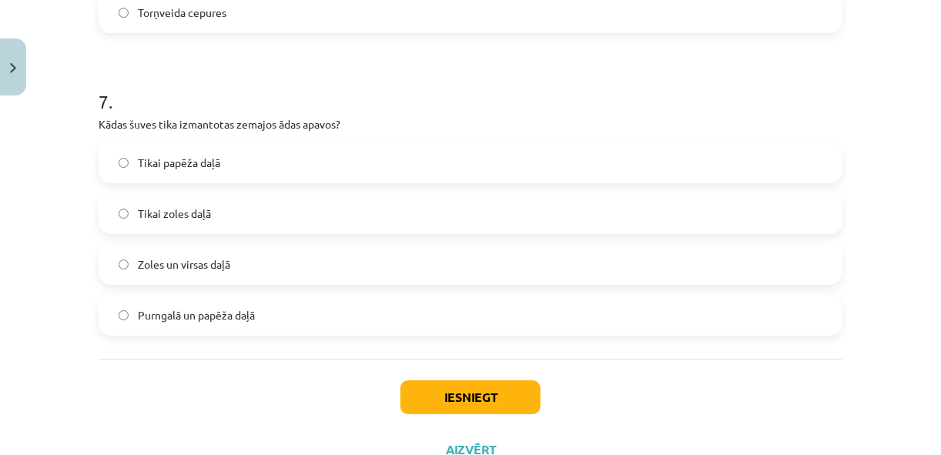
click at [283, 314] on label "Purngalā un papēža daļā" at bounding box center [470, 315] width 741 height 39
click at [454, 403] on button "Iesniegt" at bounding box center [471, 398] width 140 height 34
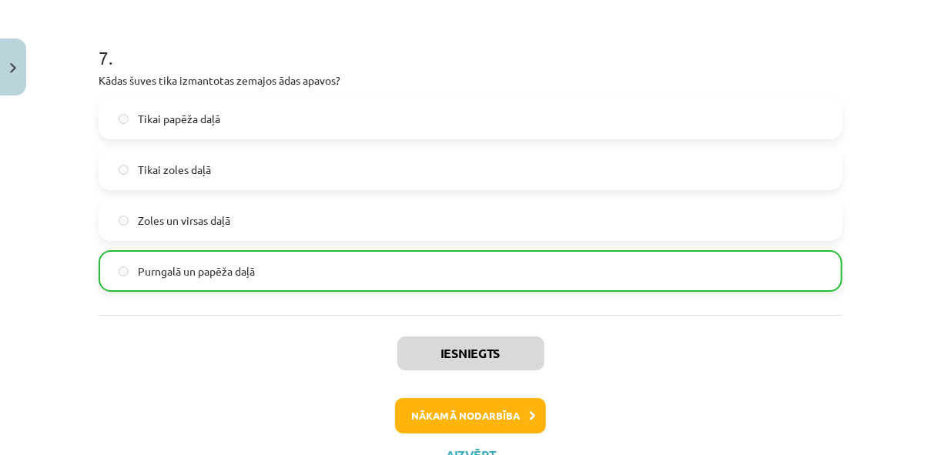
scroll to position [2104, 0]
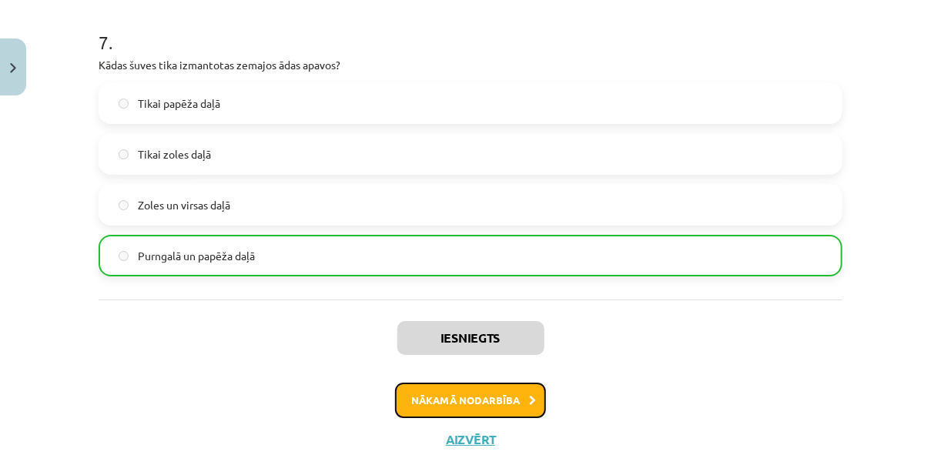
click at [483, 395] on button "Nākamā nodarbība" at bounding box center [470, 400] width 151 height 35
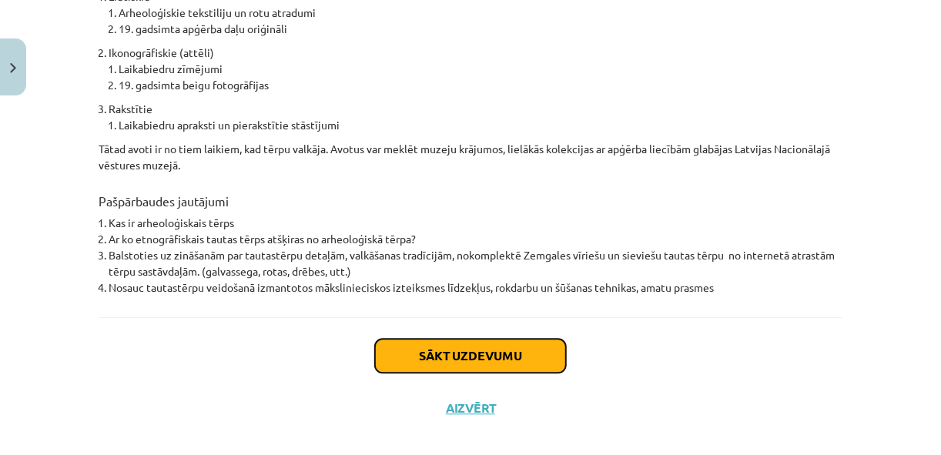
click at [511, 339] on button "Sākt uzdevumu" at bounding box center [470, 356] width 191 height 34
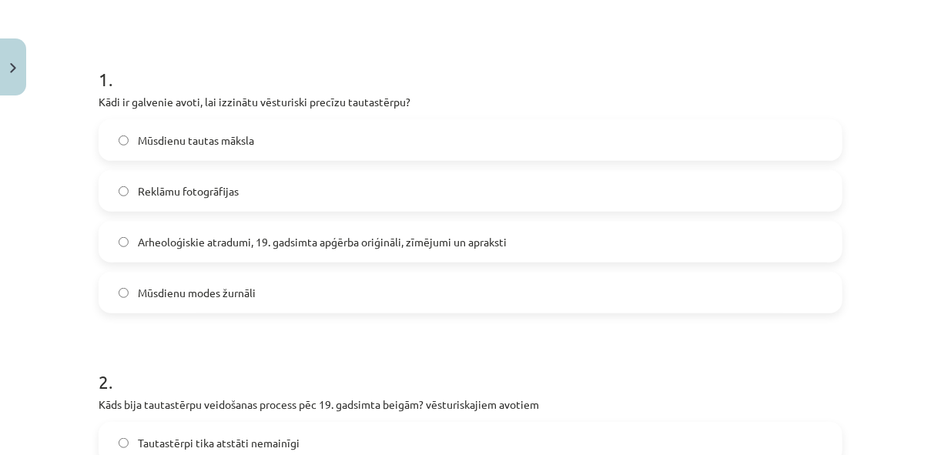
scroll to position [265, 0]
click at [535, 242] on label "Arheoloģiskie atradumi, 19. gadsimta apģērba oriģināli, zīmējumi un apraksti" at bounding box center [470, 242] width 741 height 39
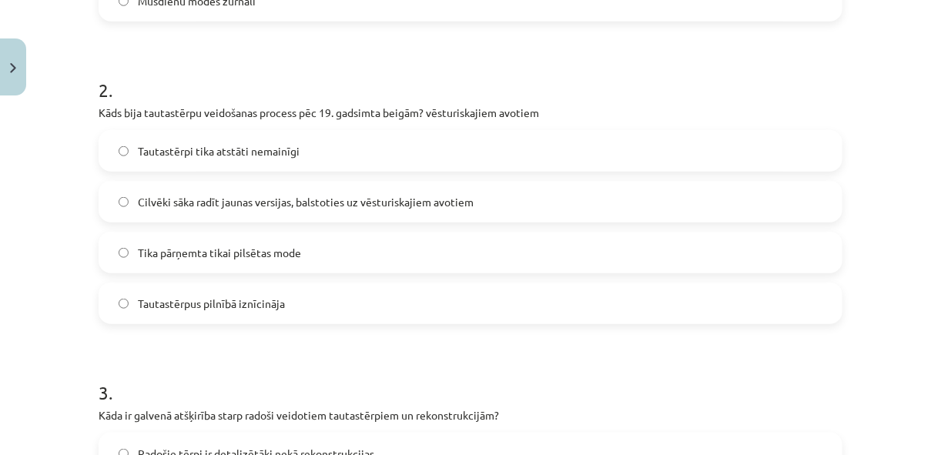
scroll to position [556, 0]
click at [444, 195] on span "Cilvēki sāka radīt jaunas versijas, balstoties uz vēsturiskajiem avotiem" at bounding box center [306, 203] width 336 height 16
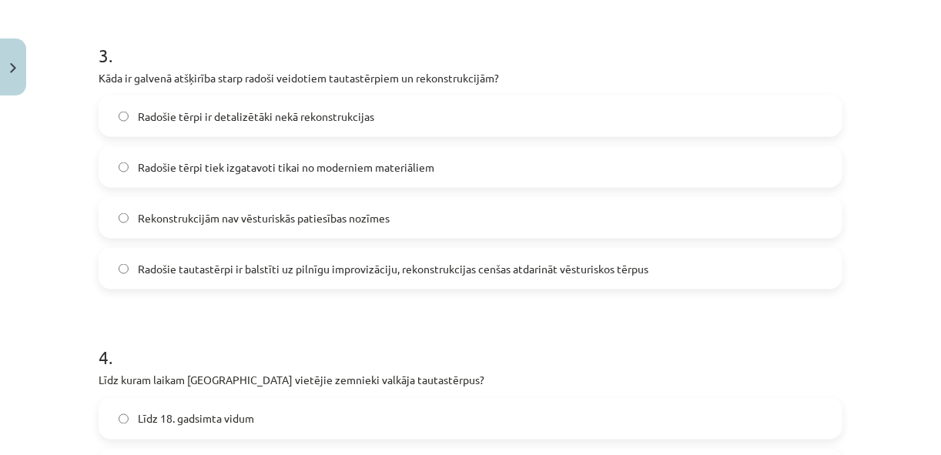
scroll to position [894, 0]
click at [327, 266] on span "Radošie tautastērpi ir balstīti uz pilnīgu improvizāciju, rekonstrukcijas cenša…" at bounding box center [393, 270] width 511 height 16
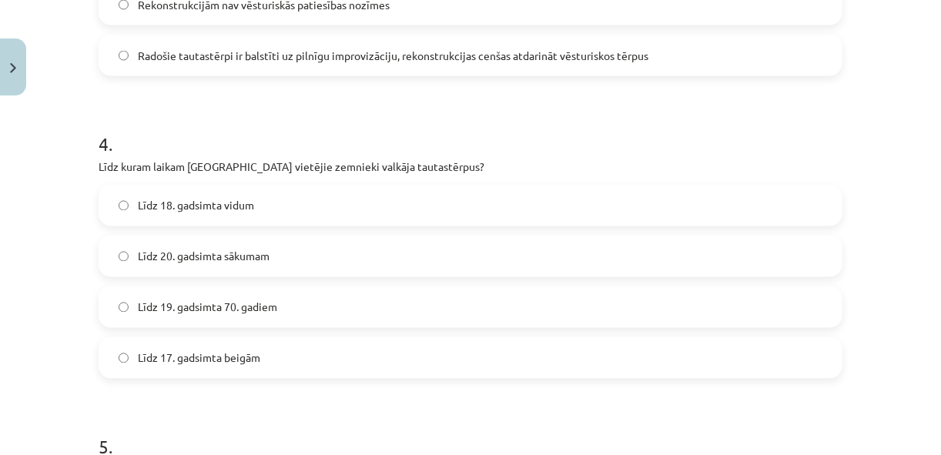
scroll to position [1109, 0]
click at [304, 303] on label "Līdz 19. gadsimta 70. gadiem" at bounding box center [470, 306] width 741 height 39
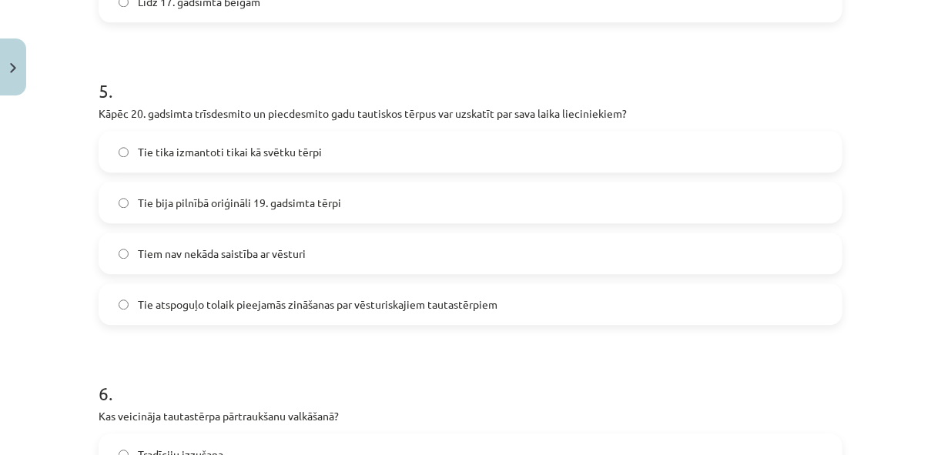
scroll to position [1464, 0]
click at [302, 294] on label "Tie atspoguļo tolaik pieejamās zināšanas par vēsturiskajiem tautastērpiem" at bounding box center [470, 305] width 741 height 39
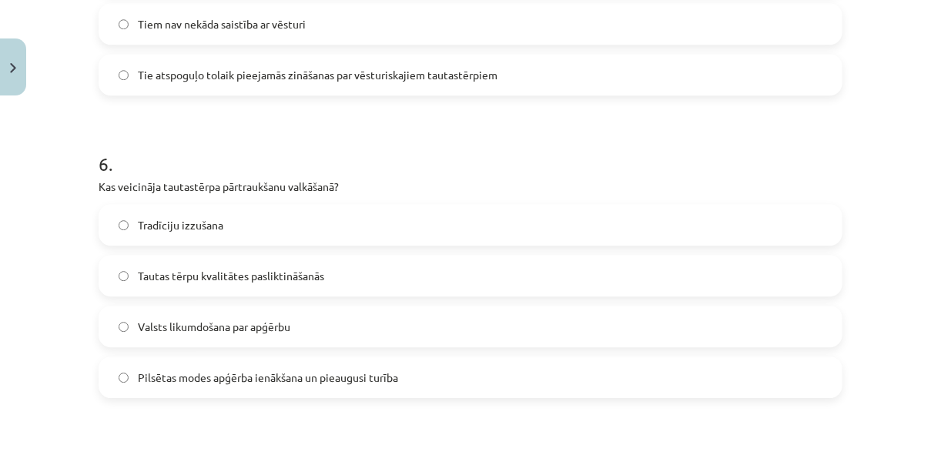
scroll to position [1696, 0]
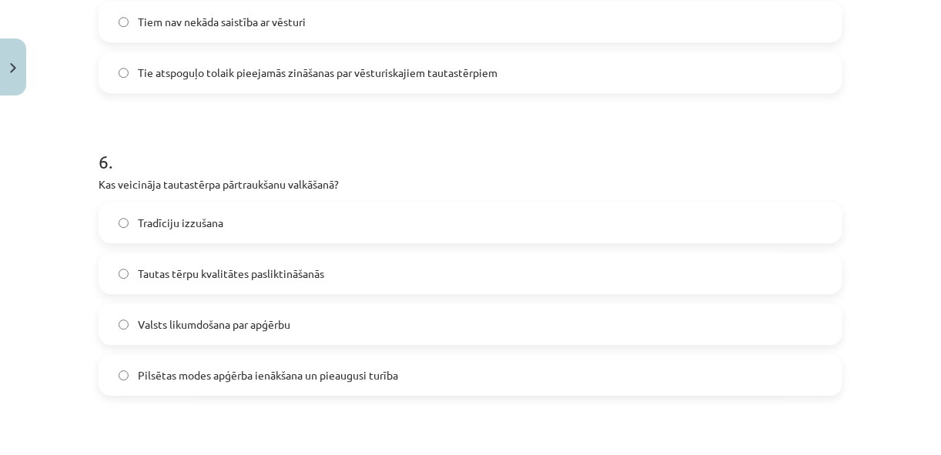
click at [292, 365] on label "Pilsētas modes apģērba ienākšana un pieaugusi turība" at bounding box center [470, 375] width 741 height 39
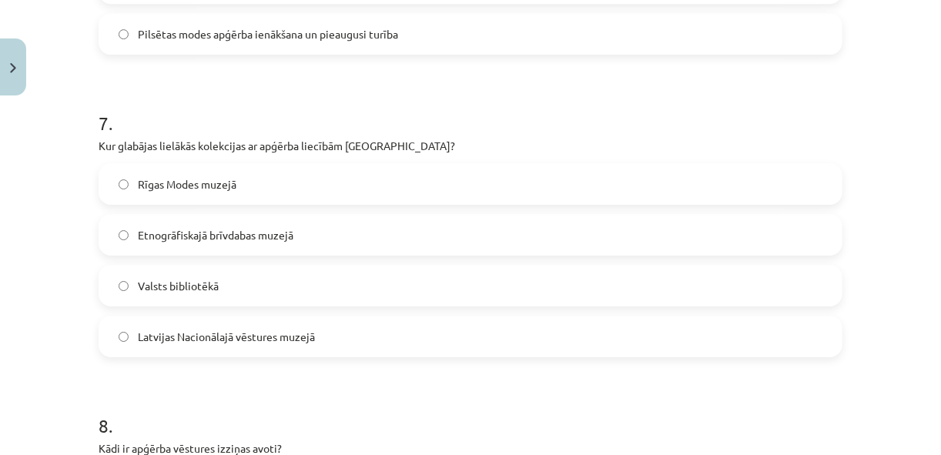
scroll to position [2036, 0]
click at [304, 343] on span "Latvijas Nacionālajā vēstures muzejā" at bounding box center [226, 338] width 177 height 16
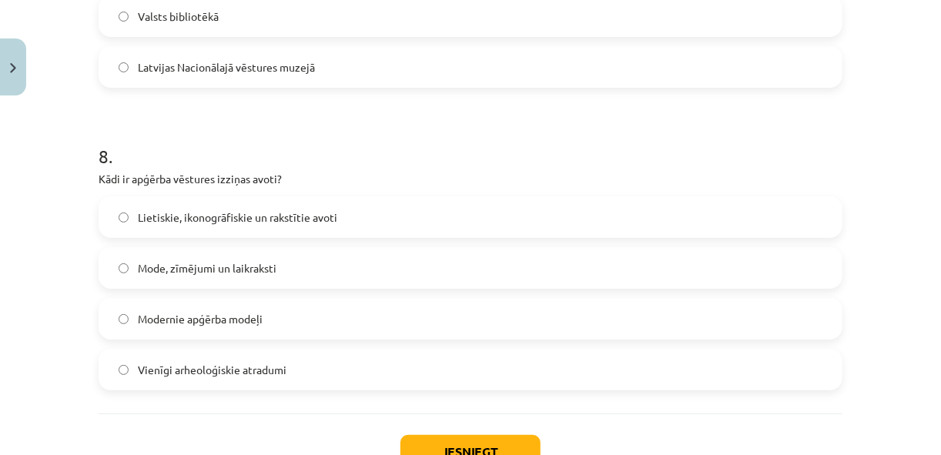
scroll to position [2309, 0]
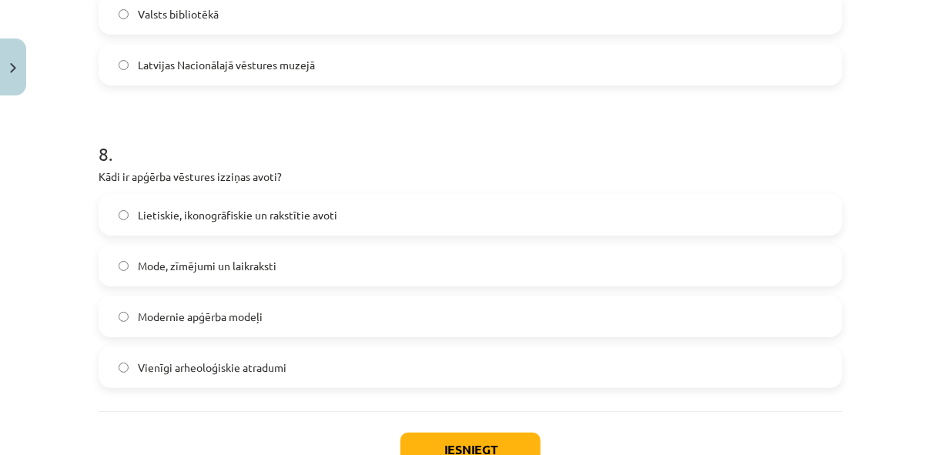
click at [334, 220] on label "Lietiskie, ikonogrāfiskie un rakstītie avoti" at bounding box center [470, 215] width 741 height 39
click at [423, 433] on button "Iesniegt" at bounding box center [471, 450] width 140 height 34
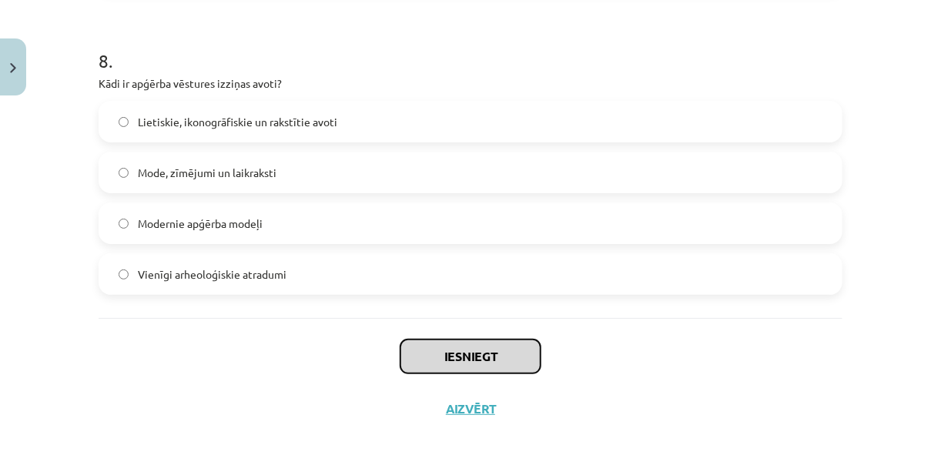
scroll to position [2403, 0]
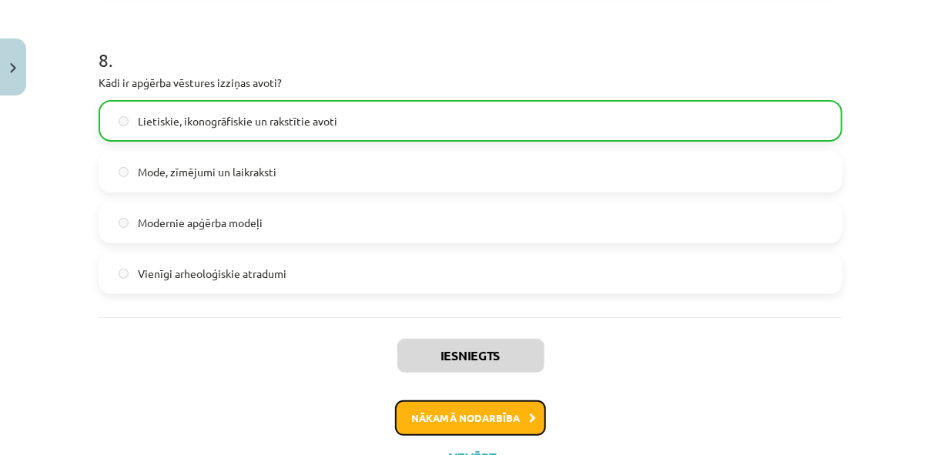
click at [481, 429] on button "Nākamā nodarbība" at bounding box center [470, 418] width 151 height 35
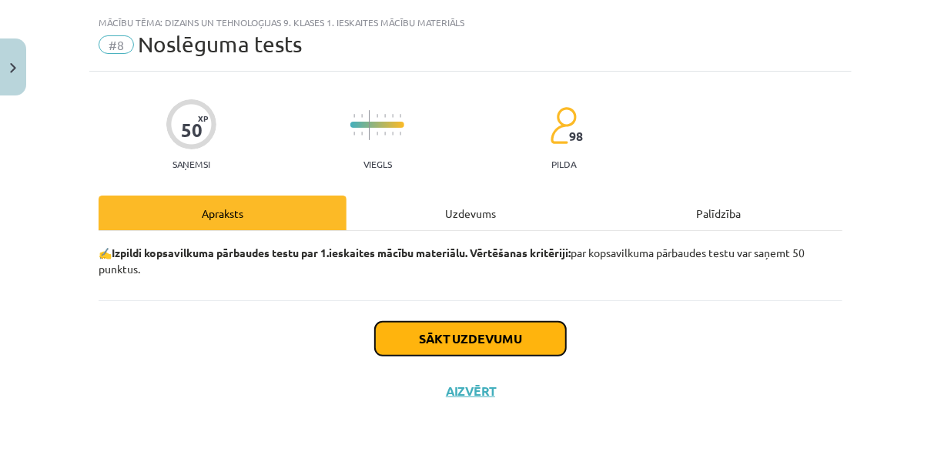
click at [460, 339] on button "Sākt uzdevumu" at bounding box center [470, 339] width 191 height 34
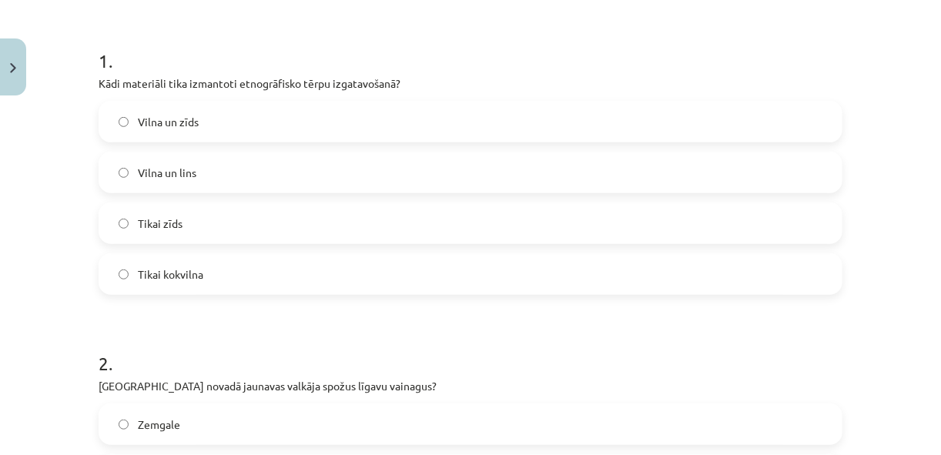
scroll to position [255, 0]
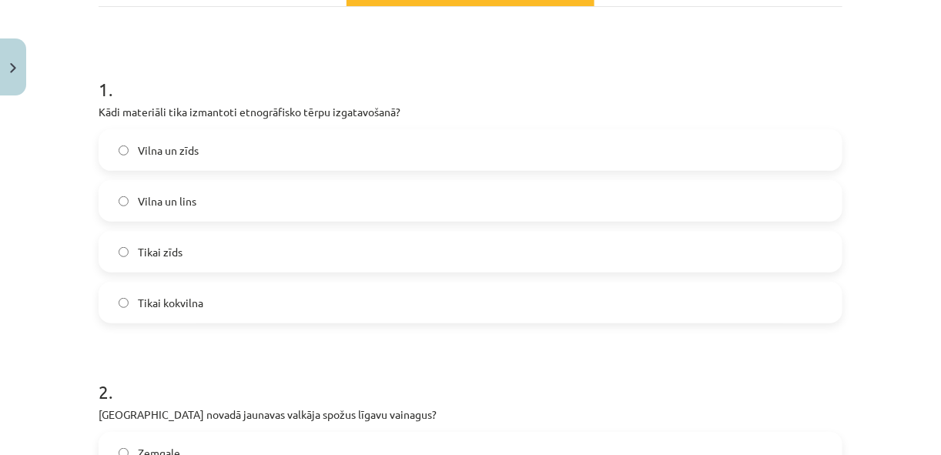
click at [269, 202] on label "Vilna un lins" at bounding box center [470, 201] width 741 height 39
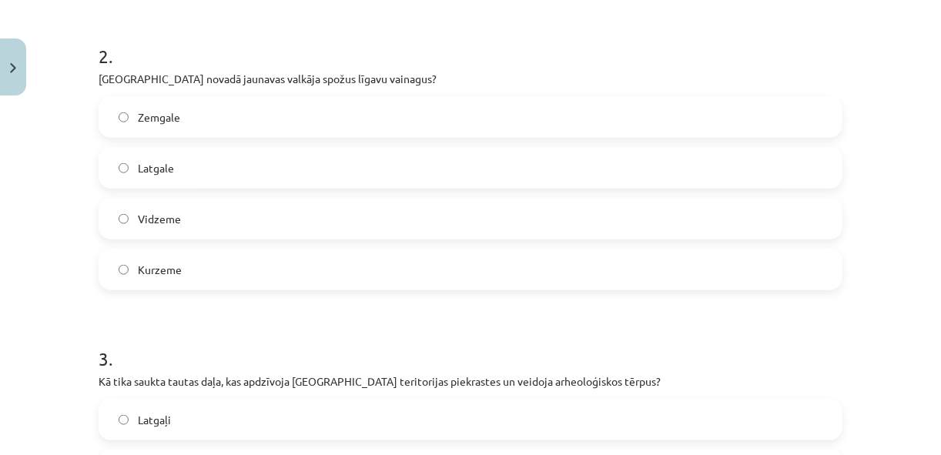
scroll to position [590, 0]
click at [269, 202] on label "Vidzeme" at bounding box center [470, 219] width 741 height 39
drag, startPoint x: 259, startPoint y: 249, endPoint x: 207, endPoint y: 261, distance: 53.1
click at [207, 261] on label "Kurzeme" at bounding box center [470, 270] width 741 height 39
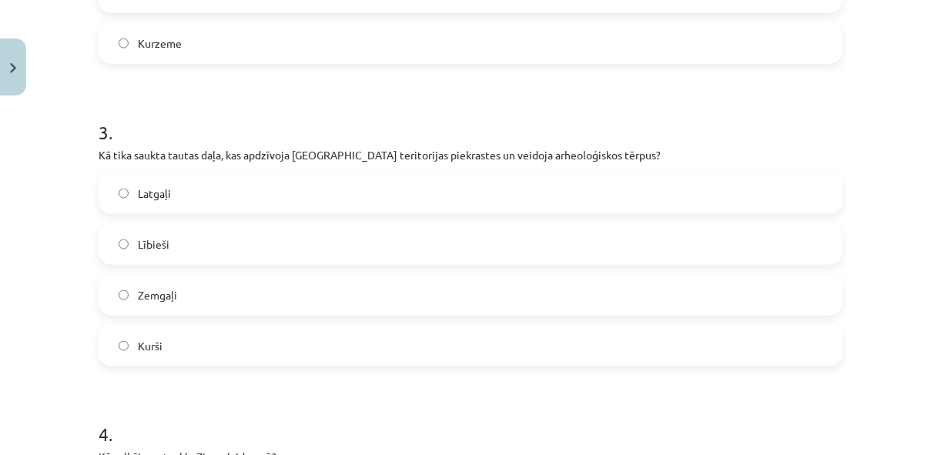
scroll to position [832, 0]
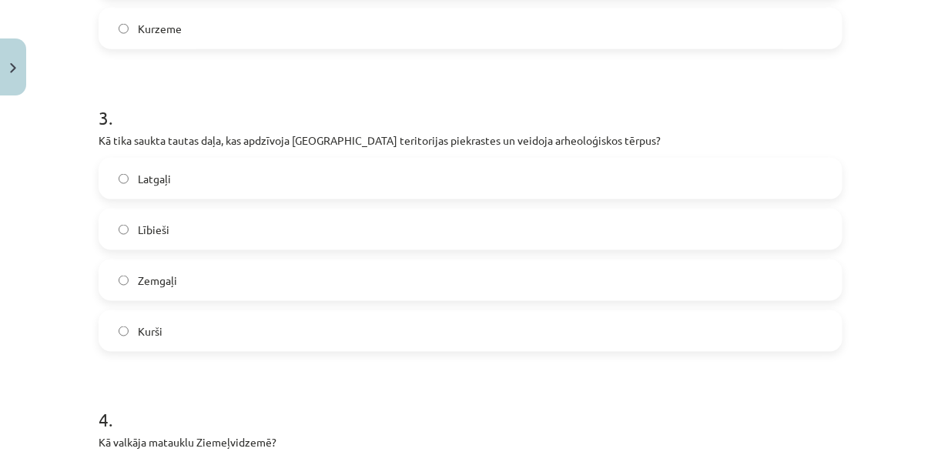
click at [207, 235] on label "Lībieši" at bounding box center [470, 229] width 741 height 39
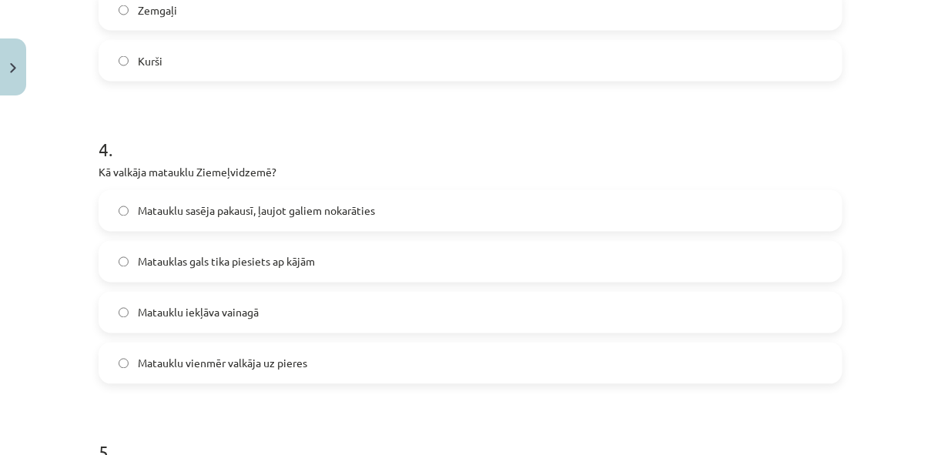
scroll to position [1122, 0]
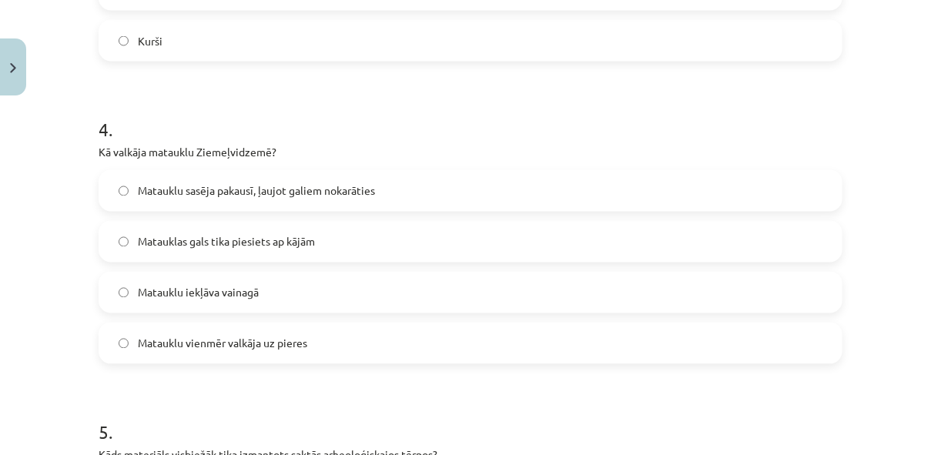
click at [275, 181] on label "Matauklu sasēja pakausī, ļaujot galiem nokarāties" at bounding box center [470, 191] width 741 height 39
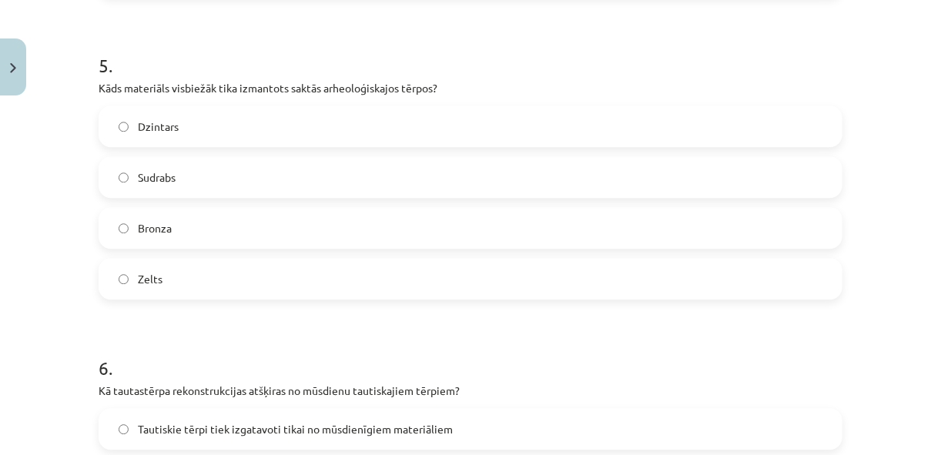
scroll to position [1492, 0]
click at [253, 232] on label "Bronza" at bounding box center [470, 225] width 741 height 39
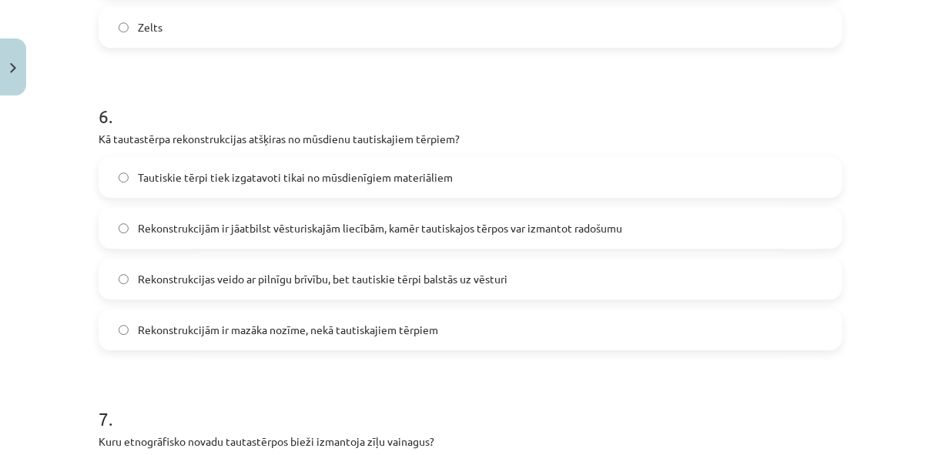
scroll to position [1743, 0]
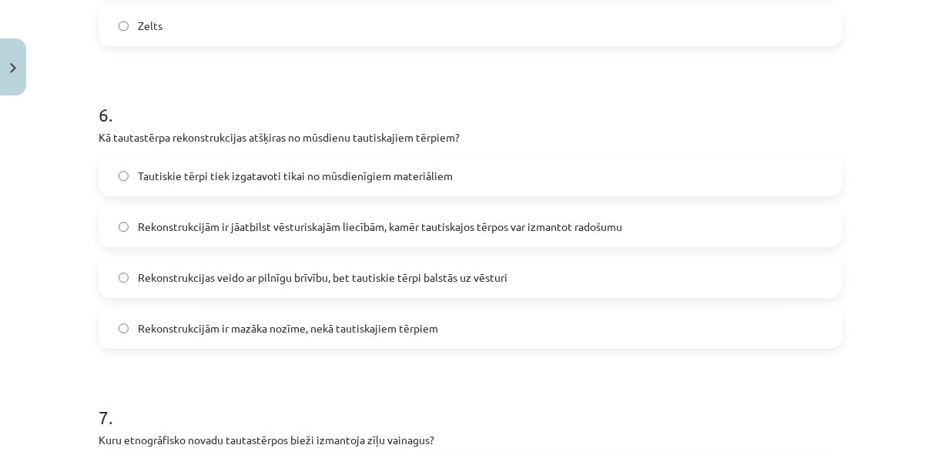
click at [402, 219] on span "Rekonstrukcijām ir jāatbilst vēsturiskajām liecībām, kamēr tautiskajos tērpos v…" at bounding box center [380, 227] width 485 height 16
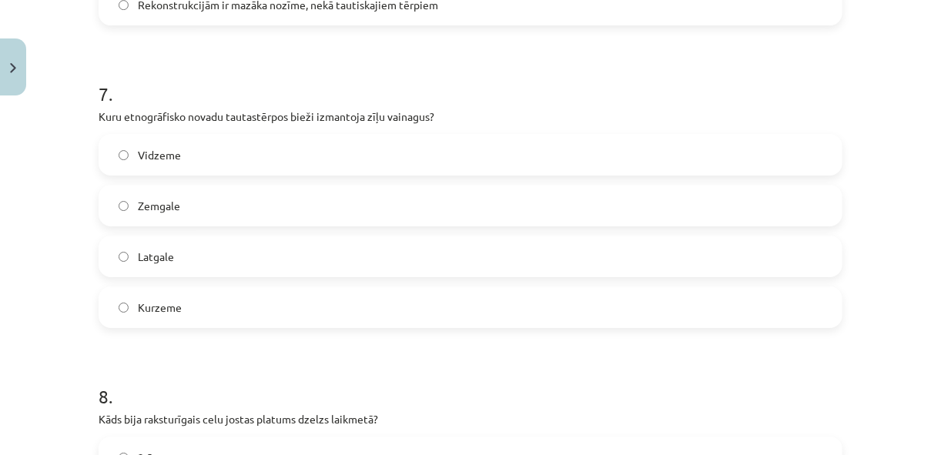
scroll to position [2067, 0]
click at [296, 206] on label "Zemgale" at bounding box center [470, 205] width 741 height 39
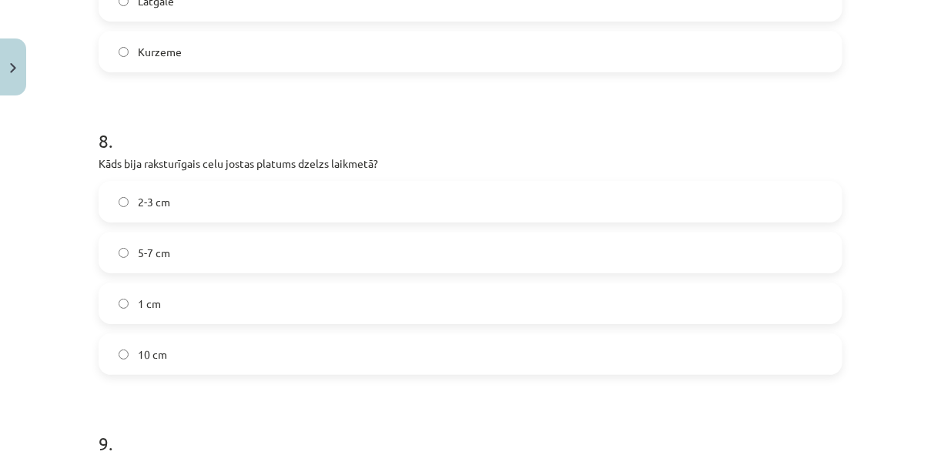
scroll to position [2330, 0]
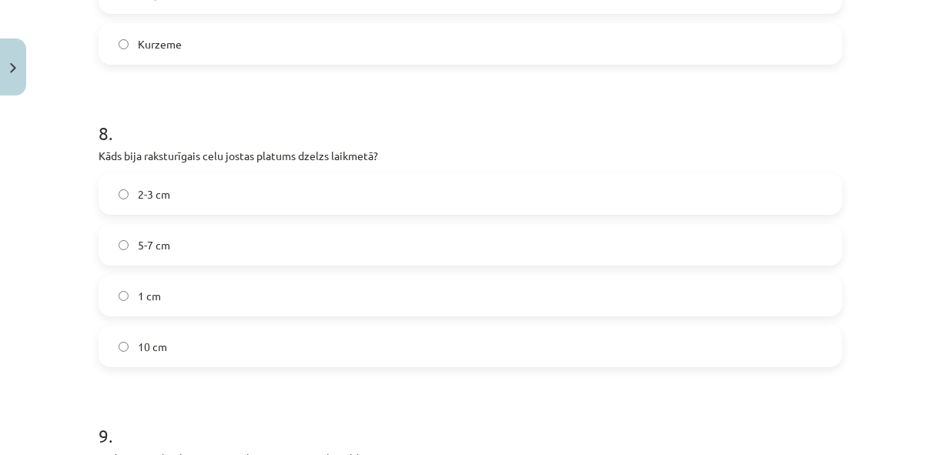
click at [283, 235] on label "5-7 cm" at bounding box center [470, 245] width 741 height 39
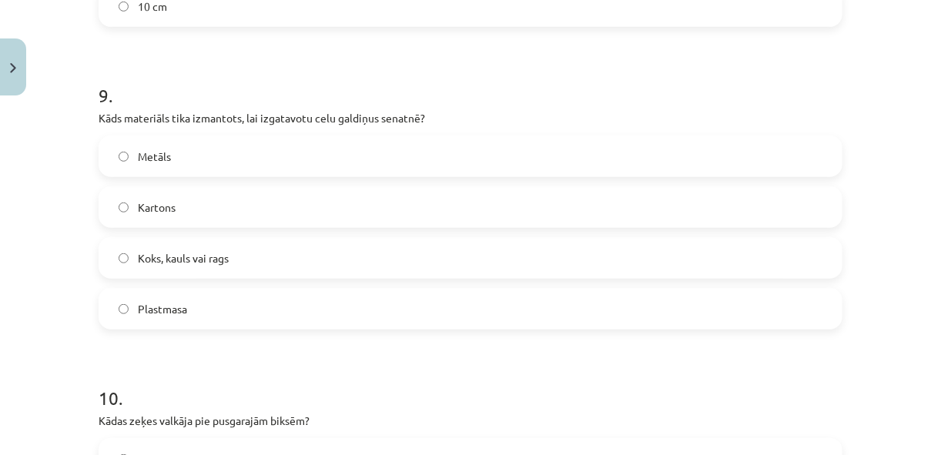
scroll to position [2671, 0]
click at [283, 248] on label "Koks, kauls vai rags" at bounding box center [470, 258] width 741 height 39
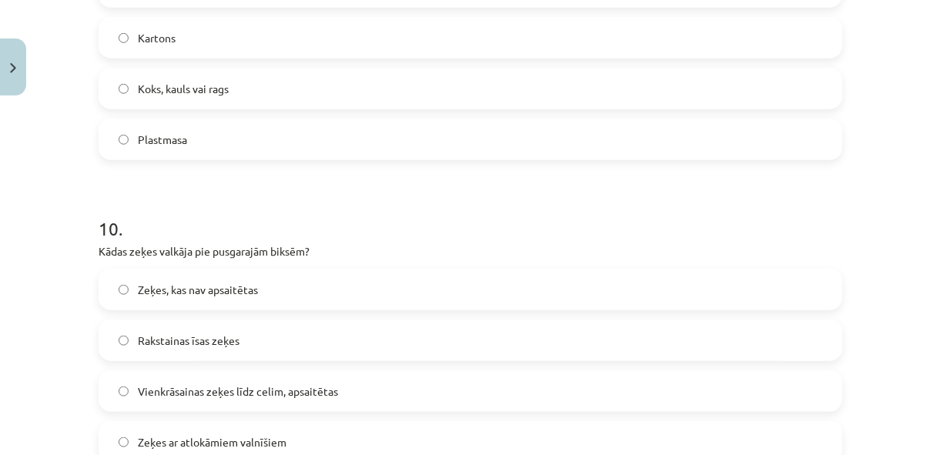
scroll to position [2909, 0]
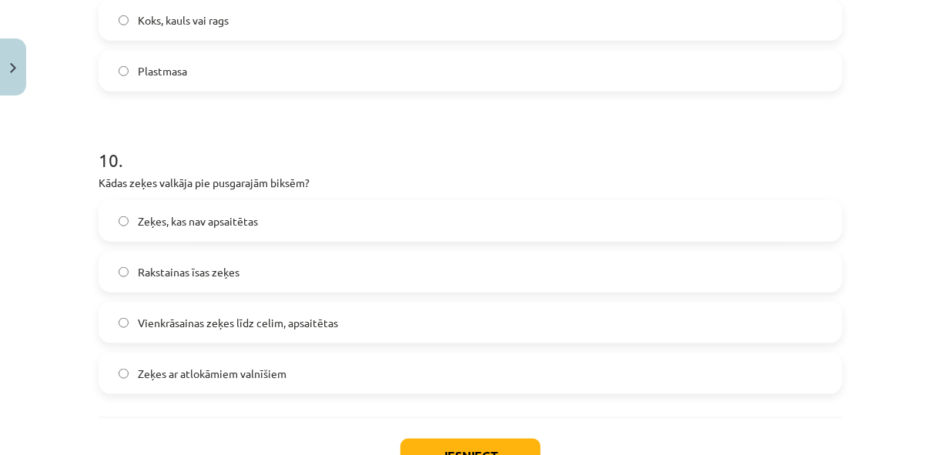
click at [326, 327] on span "Vienkrāsainas zeķes līdz celim, apsaitētas" at bounding box center [238, 323] width 200 height 16
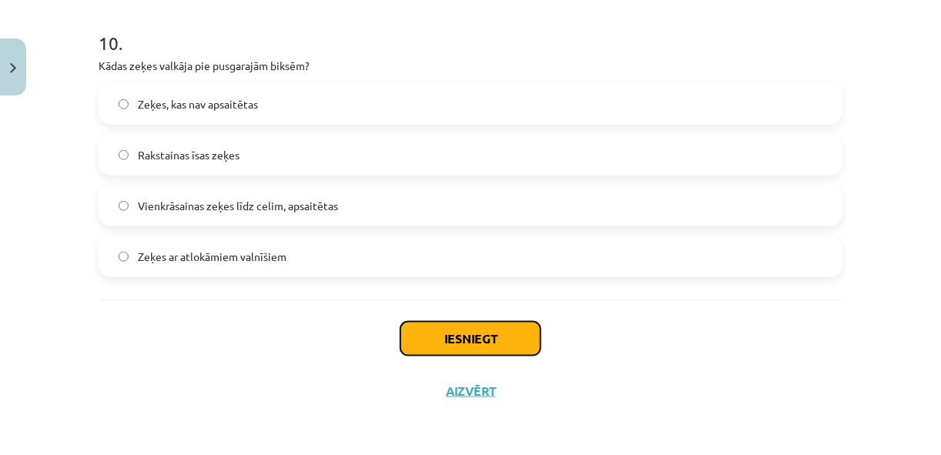
click at [502, 339] on button "Iesniegt" at bounding box center [471, 339] width 140 height 34
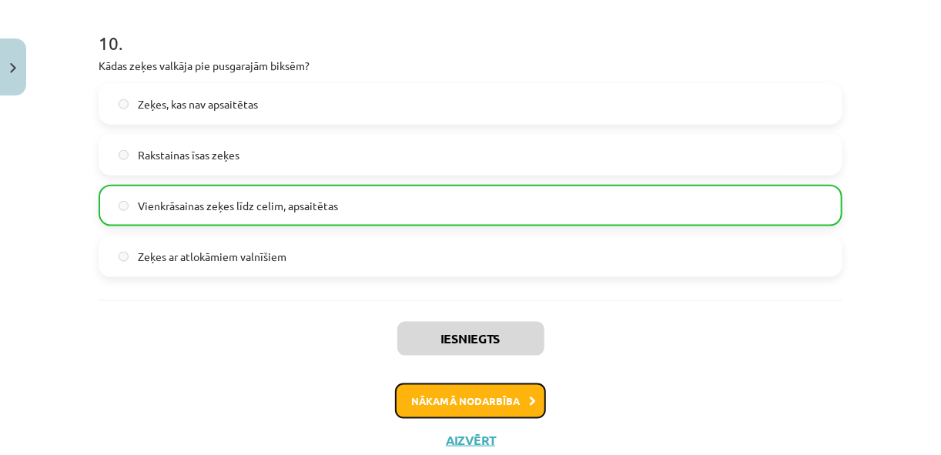
click at [494, 399] on button "Nākamā nodarbība" at bounding box center [470, 401] width 151 height 35
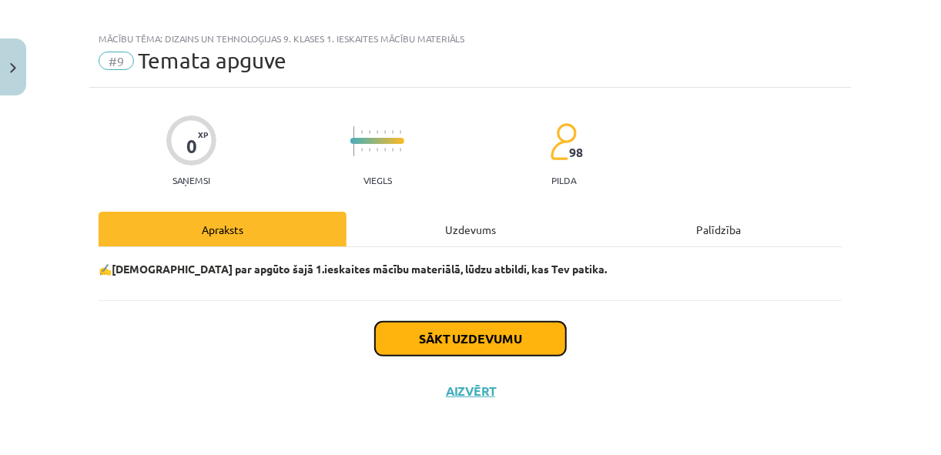
click at [508, 334] on button "Sākt uzdevumu" at bounding box center [470, 339] width 191 height 34
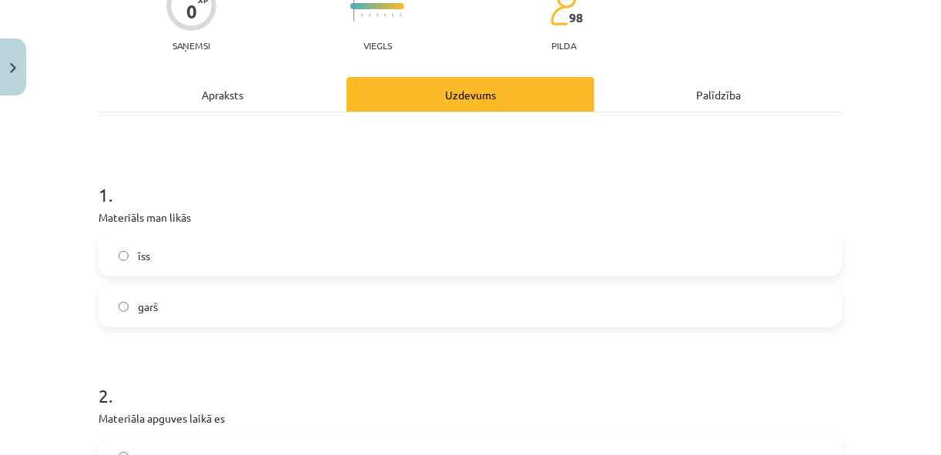
scroll to position [146, 0]
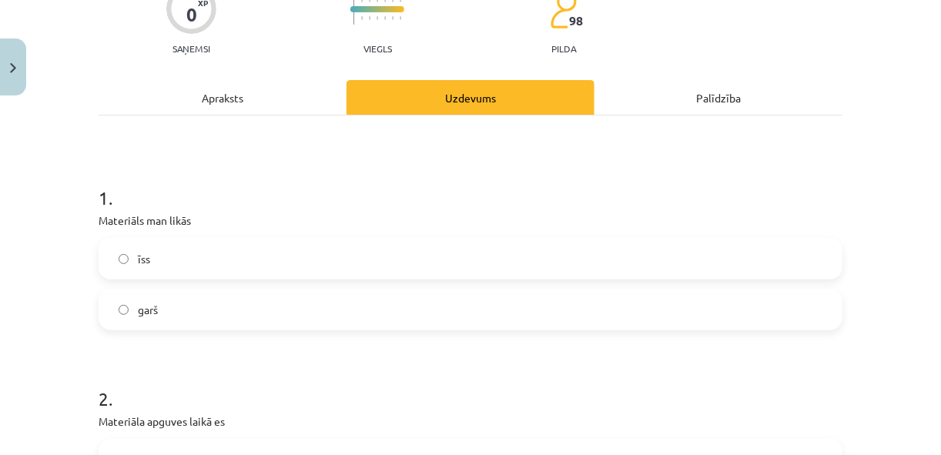
click at [189, 311] on label "garš" at bounding box center [470, 309] width 741 height 39
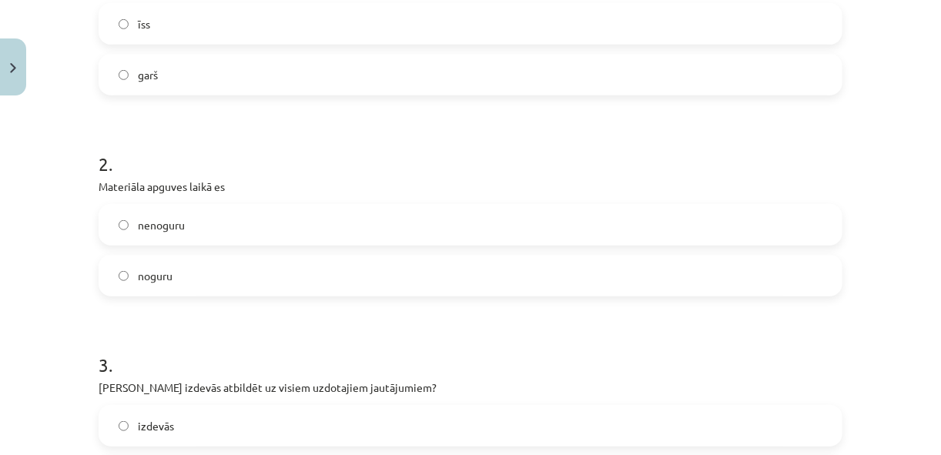
scroll to position [388, 0]
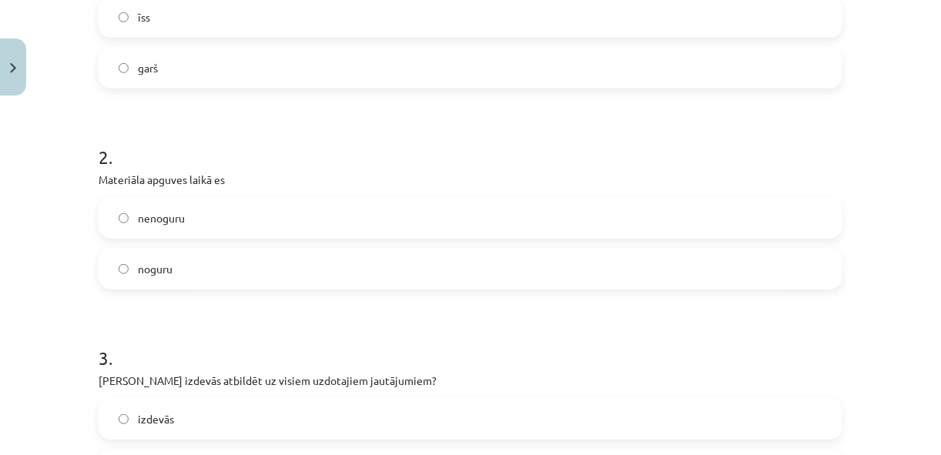
click at [223, 258] on label "noguru" at bounding box center [470, 269] width 741 height 39
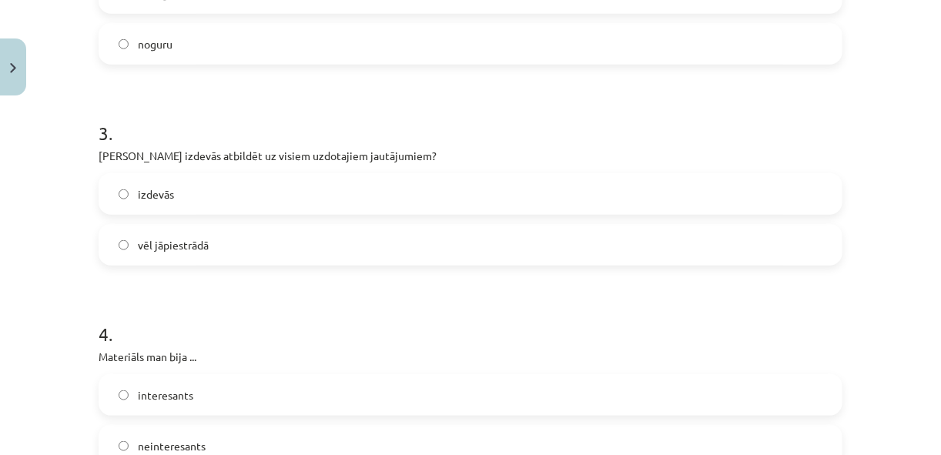
click at [233, 196] on label "izdevās" at bounding box center [470, 194] width 741 height 39
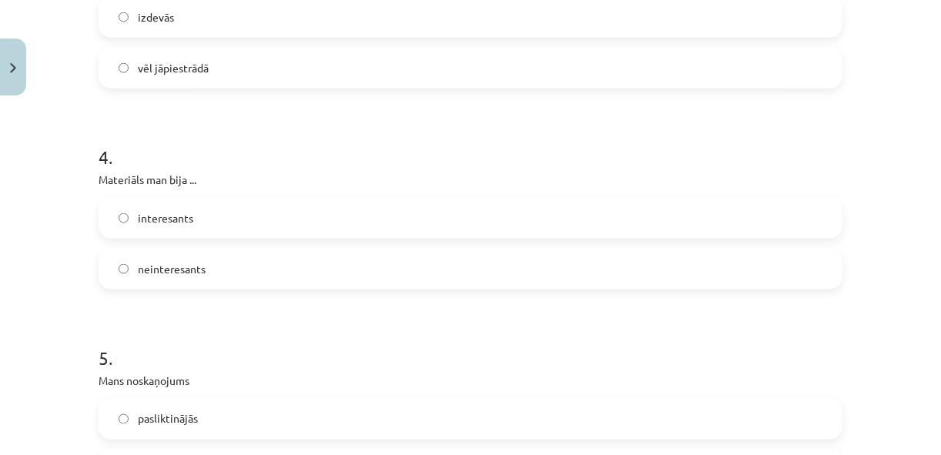
scroll to position [790, 0]
click at [223, 219] on label "interesants" at bounding box center [470, 219] width 741 height 39
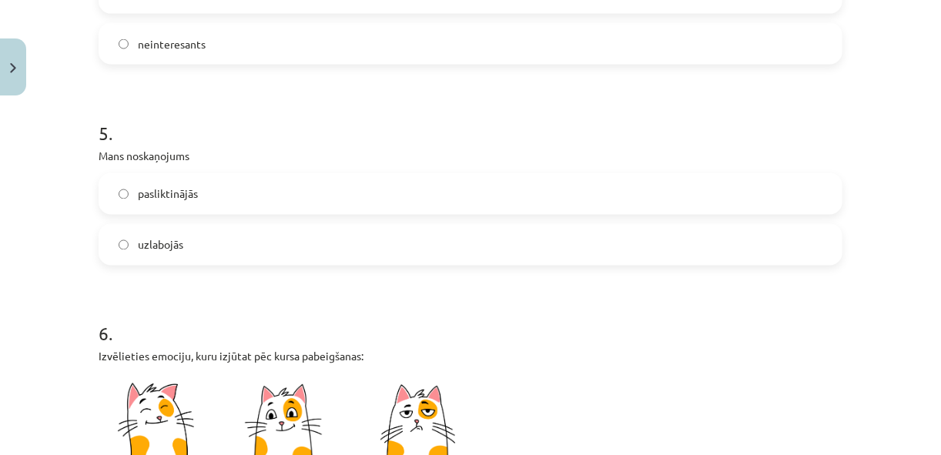
scroll to position [1014, 0]
click at [179, 238] on label "uzlabojās" at bounding box center [470, 245] width 741 height 39
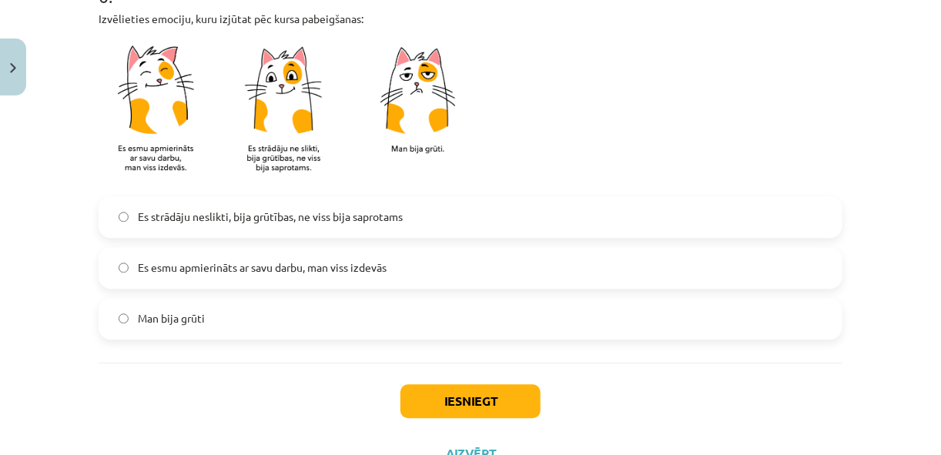
scroll to position [1354, 0]
click at [218, 217] on span "Es strādāju neslikti, bija grūtības, ne viss bija saprotams" at bounding box center [270, 216] width 265 height 16
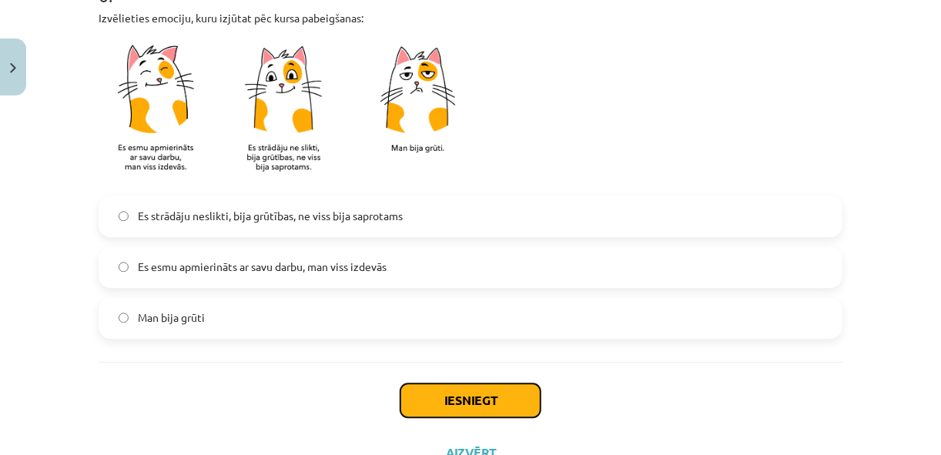
click at [423, 391] on button "Iesniegt" at bounding box center [471, 401] width 140 height 34
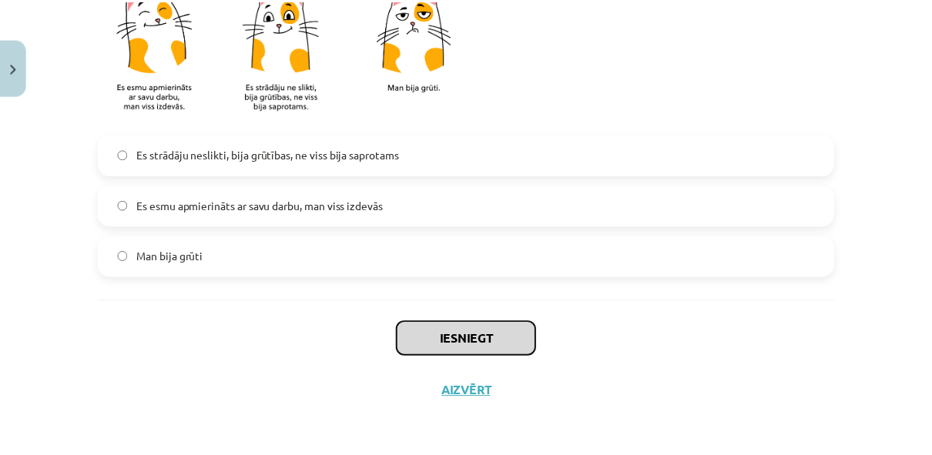
scroll to position [1414, 0]
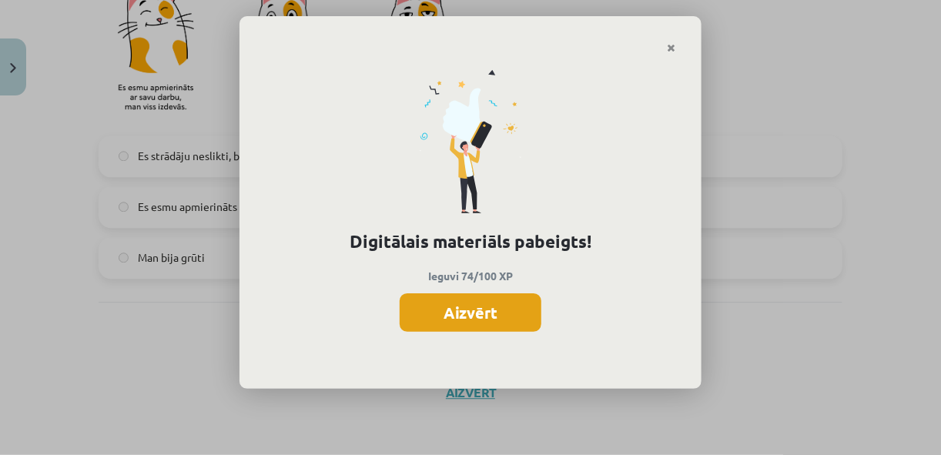
click at [493, 325] on button "Aizvērt" at bounding box center [471, 312] width 142 height 39
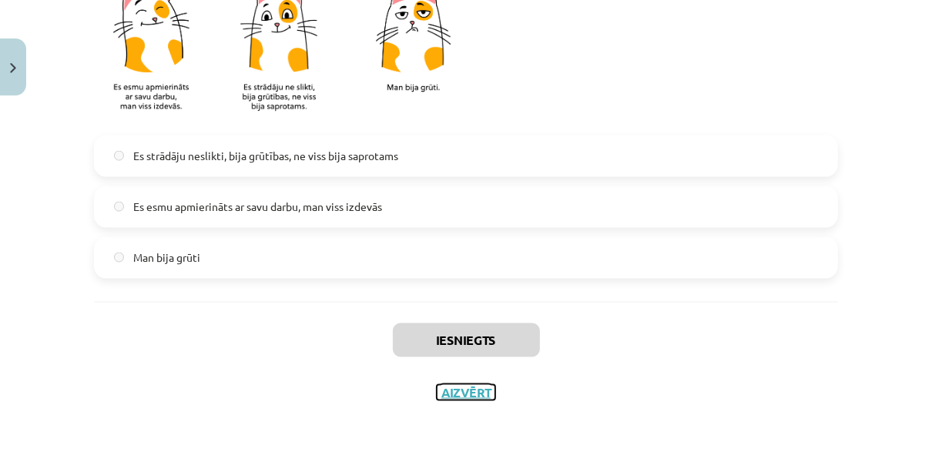
click at [471, 397] on button "Aizvērt" at bounding box center [466, 392] width 59 height 15
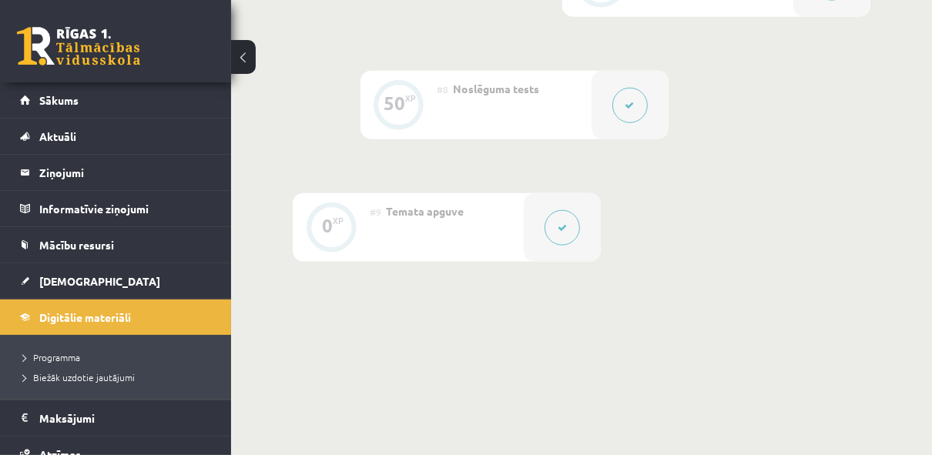
scroll to position [1237, 0]
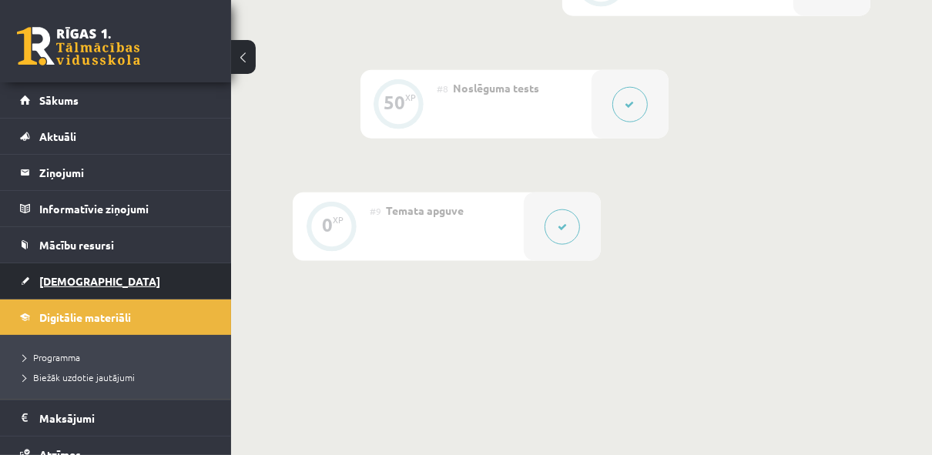
click at [148, 285] on link "[DEMOGRAPHIC_DATA]" at bounding box center [116, 280] width 192 height 35
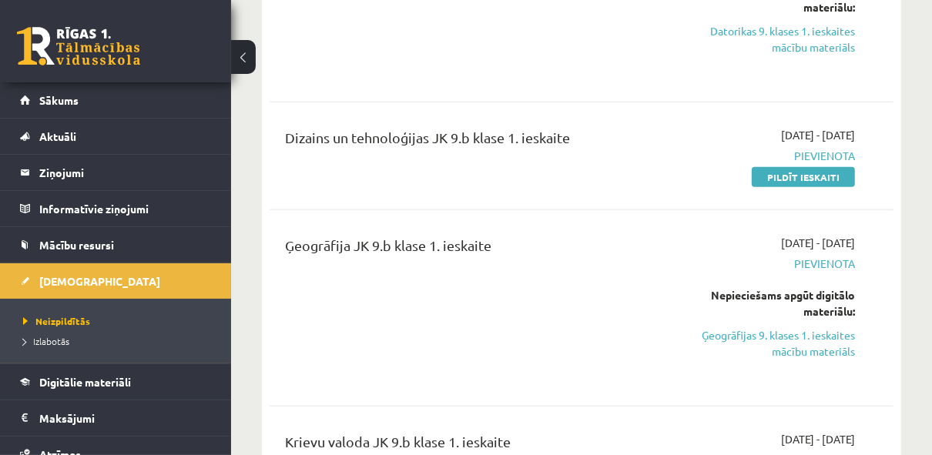
scroll to position [602, 0]
